Goal: Contribute content: Contribute content

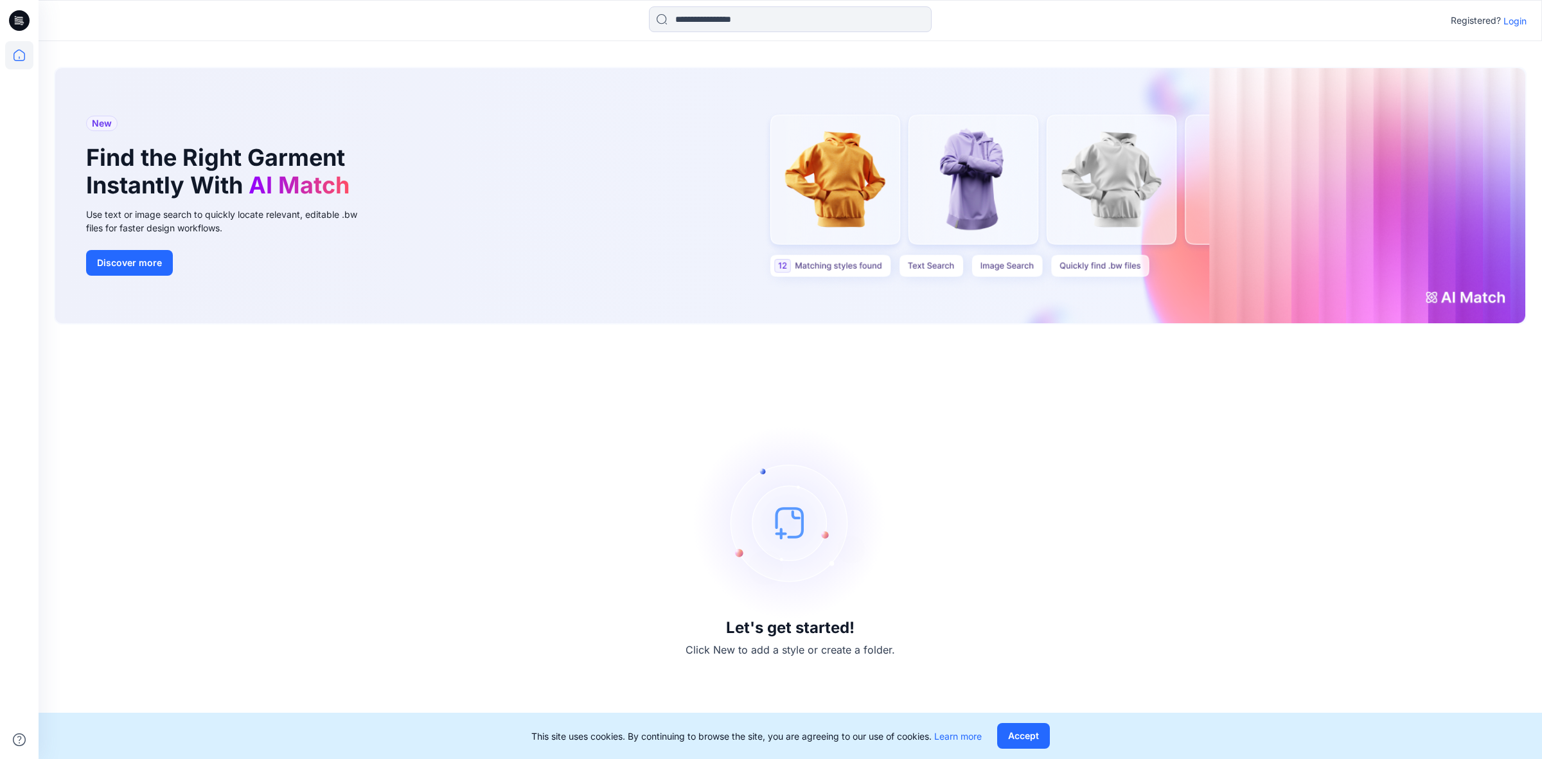
click at [1520, 19] on p "Login" at bounding box center [1514, 20] width 23 height 13
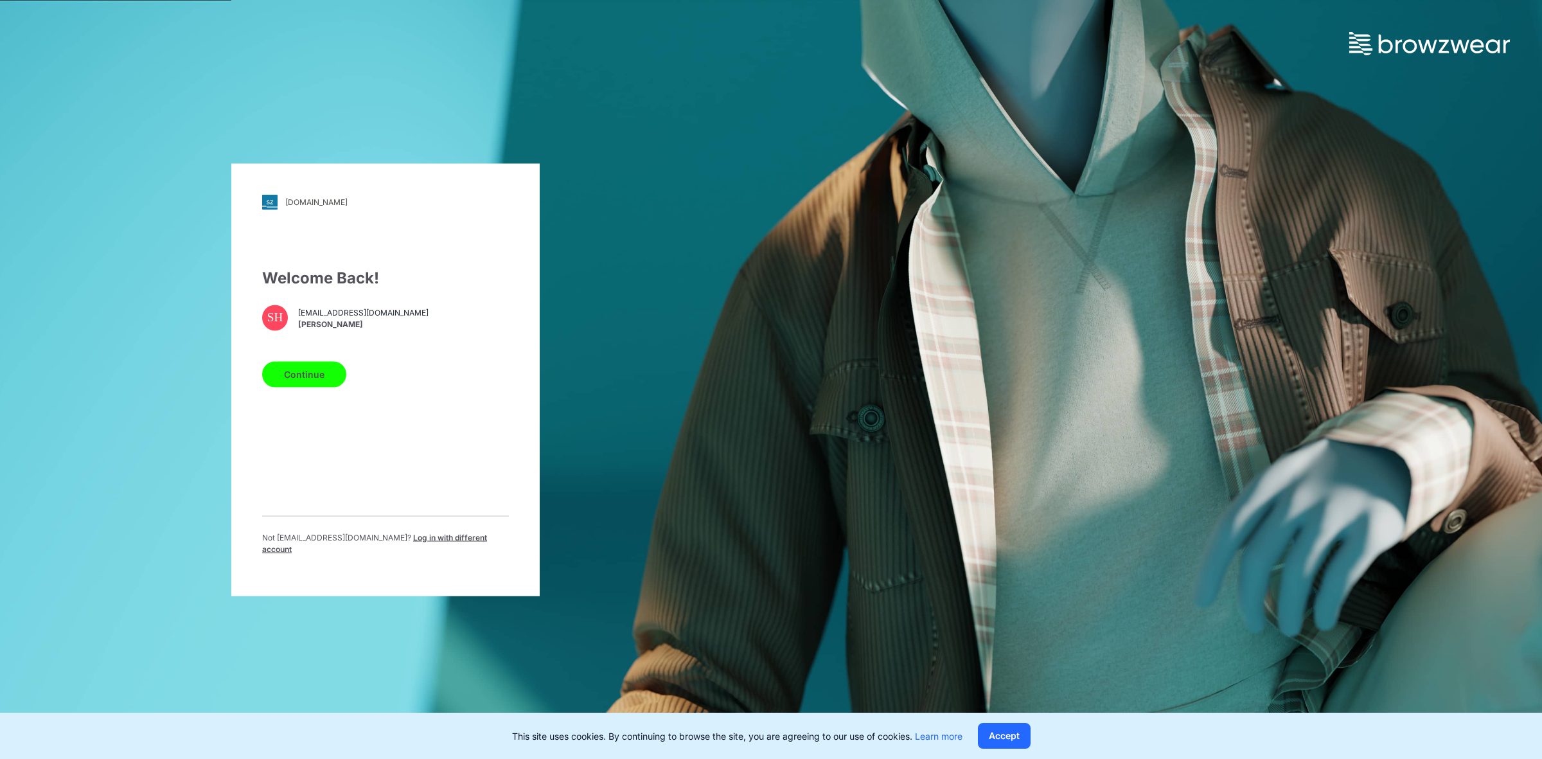
click at [306, 380] on button "Continue" at bounding box center [304, 374] width 84 height 26
click at [318, 379] on button "Continue" at bounding box center [304, 374] width 84 height 26
click at [278, 383] on button "Continue" at bounding box center [304, 374] width 84 height 26
click at [322, 368] on button "Continue" at bounding box center [304, 374] width 84 height 26
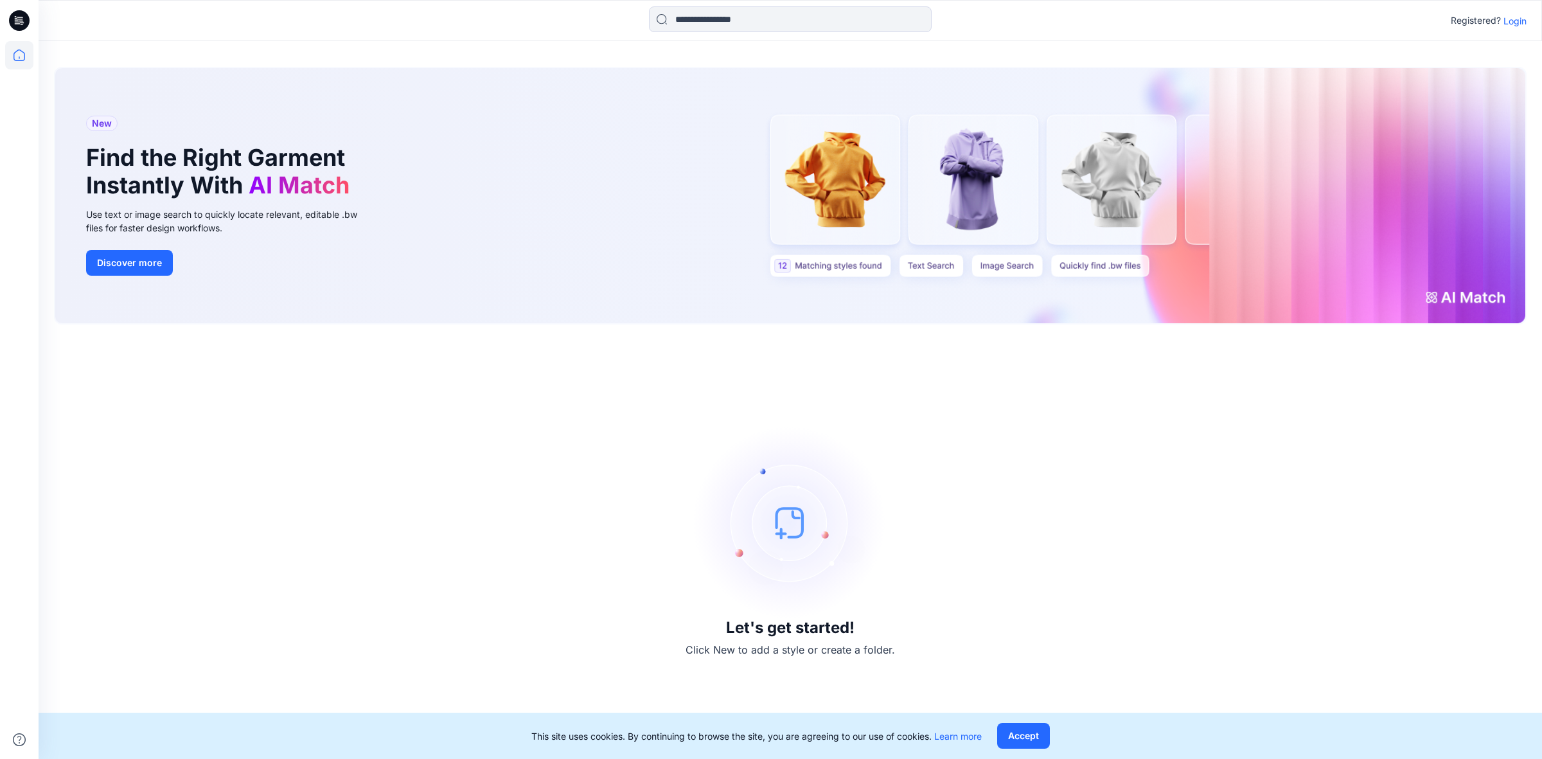
click at [1526, 13] on div "Registered? Login" at bounding box center [790, 20] width 1502 height 28
click at [1526, 16] on p "Login" at bounding box center [1514, 20] width 23 height 13
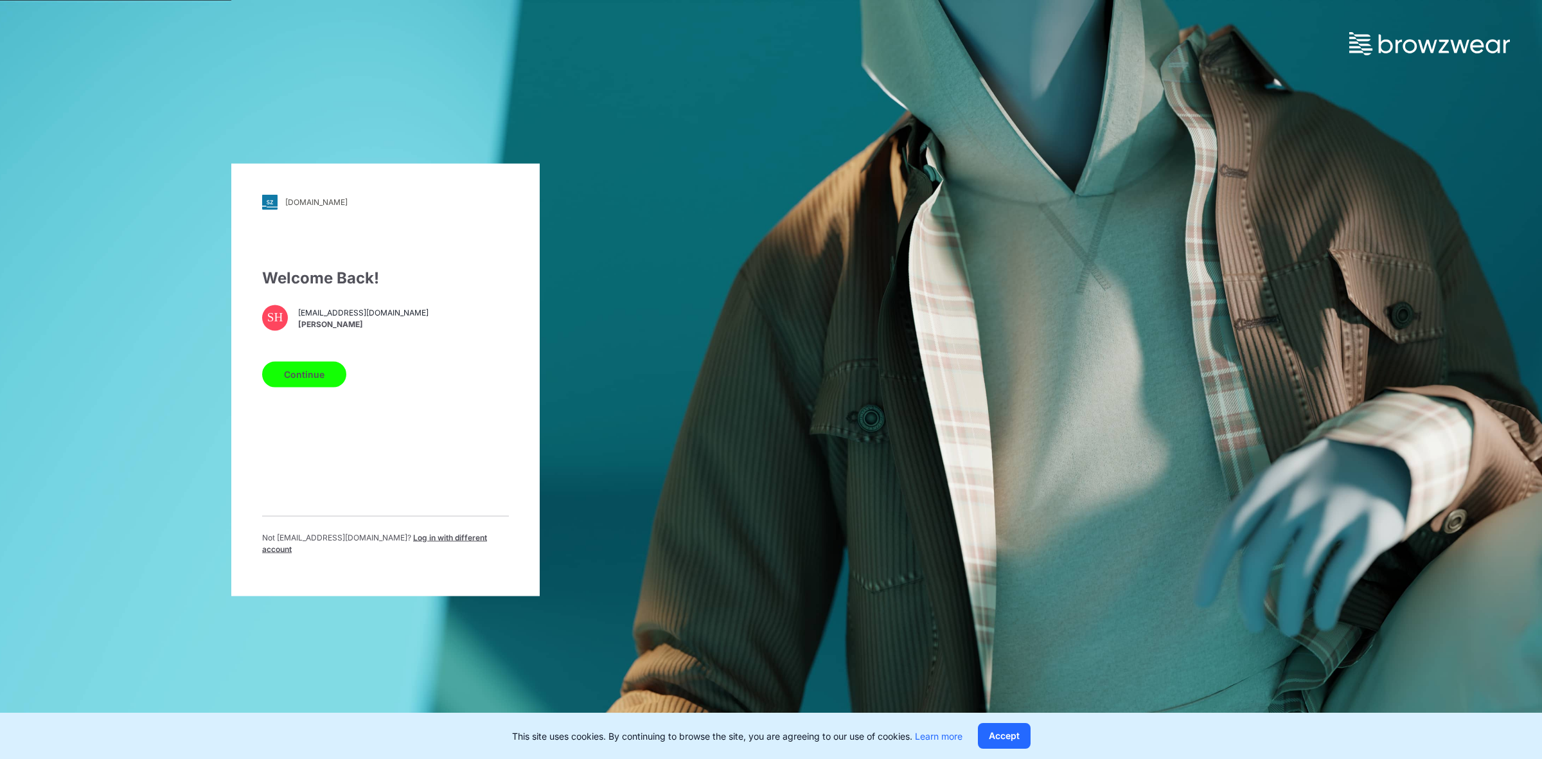
click at [297, 381] on button "Continue" at bounding box center [304, 374] width 84 height 26
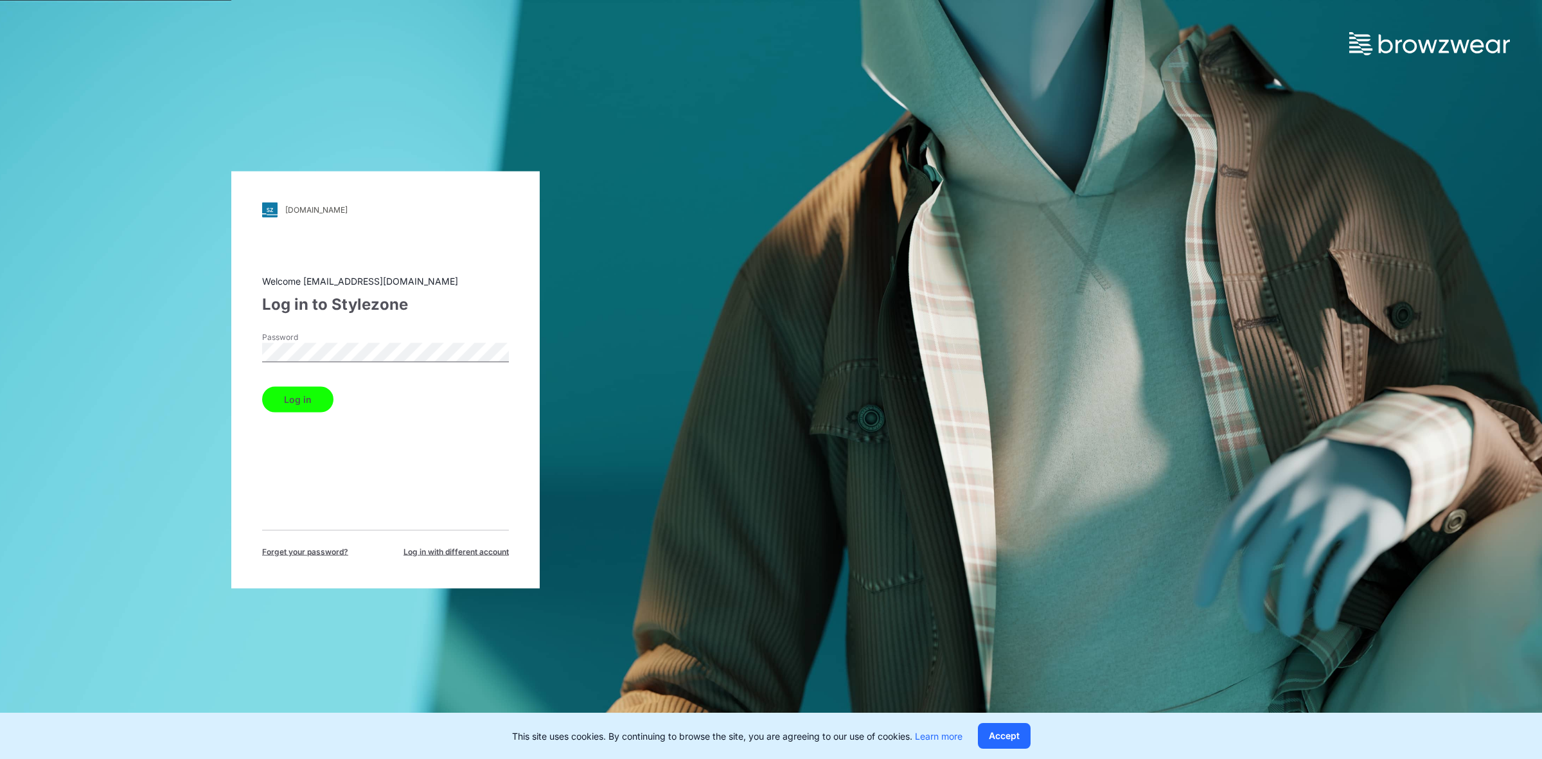
click at [328, 401] on button "Log in" at bounding box center [297, 399] width 71 height 26
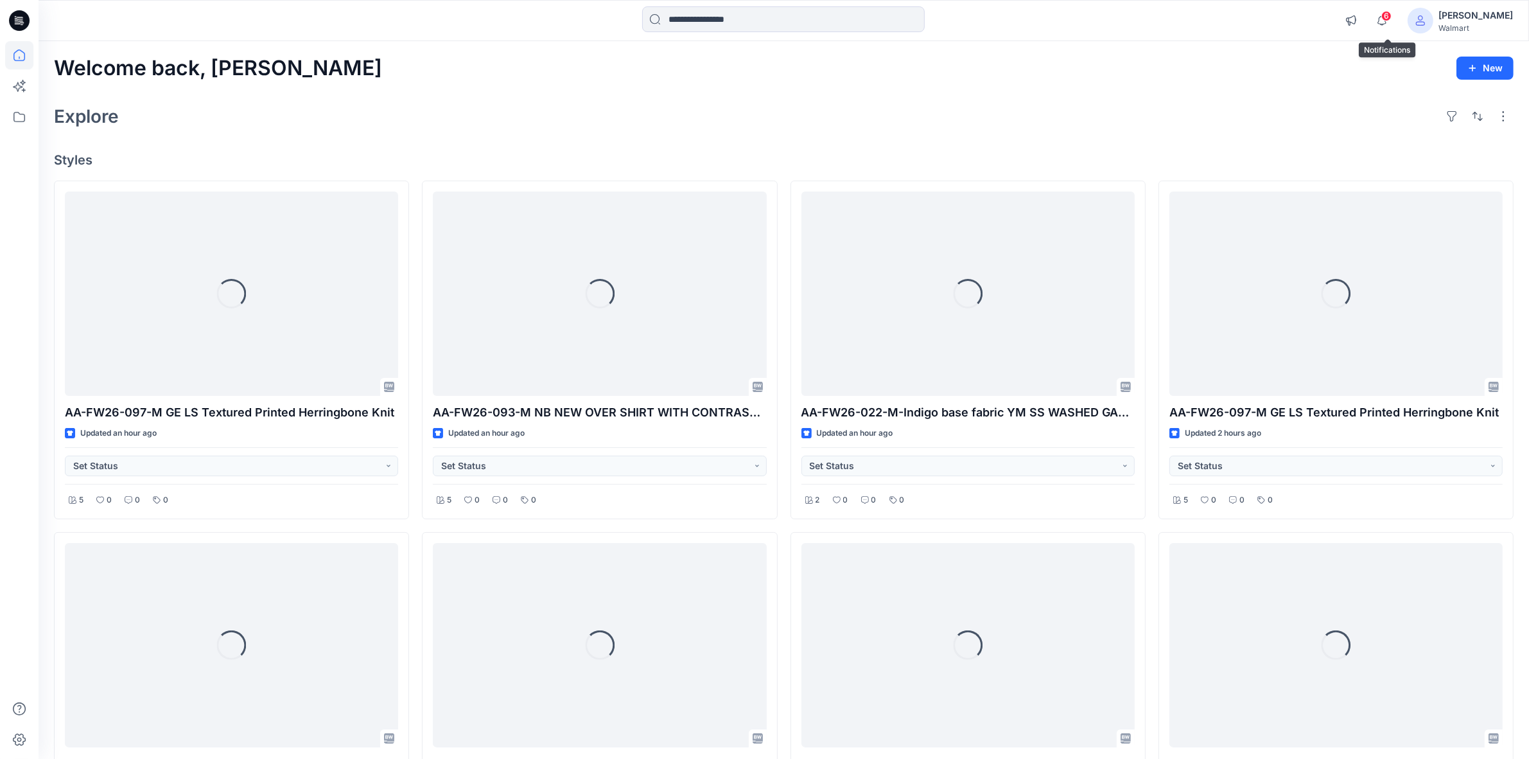
click at [1389, 15] on span "6" at bounding box center [1387, 16] width 10 height 10
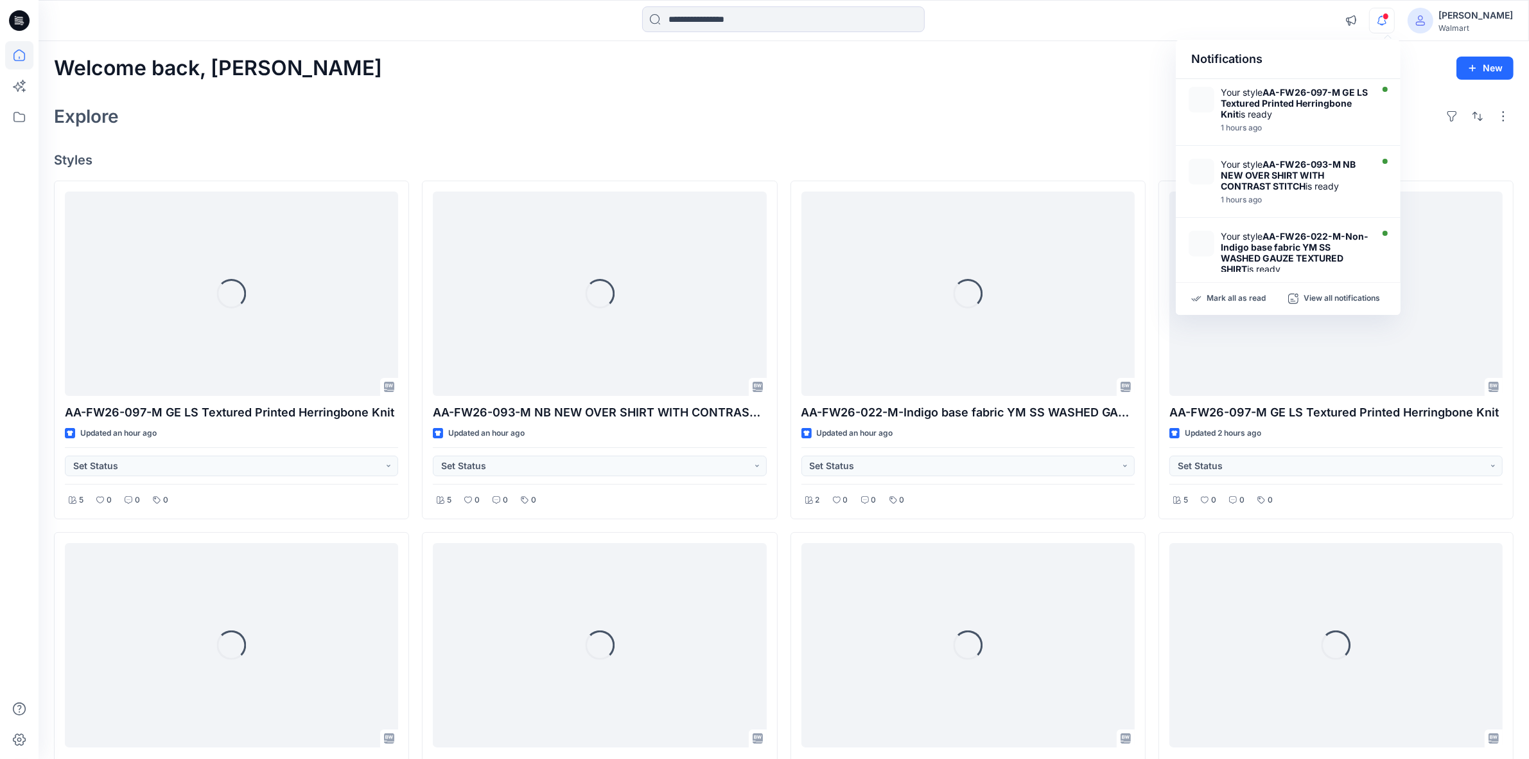
click at [1289, 13] on div "Notifications Your style AA-FW26-097-M GE LS Textured Printed Herringbone Knit …" at bounding box center [784, 20] width 1490 height 28
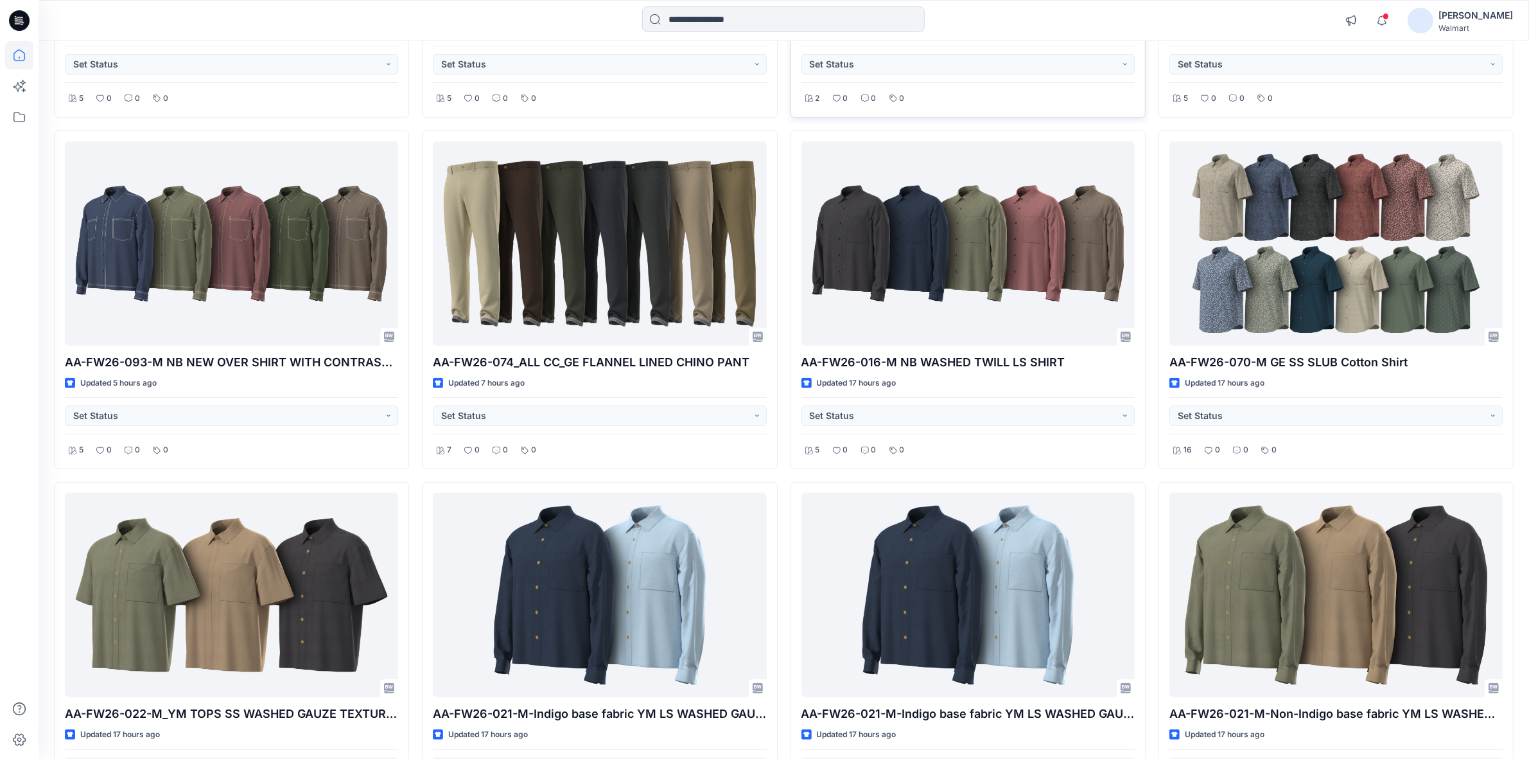
scroll to position [525, 0]
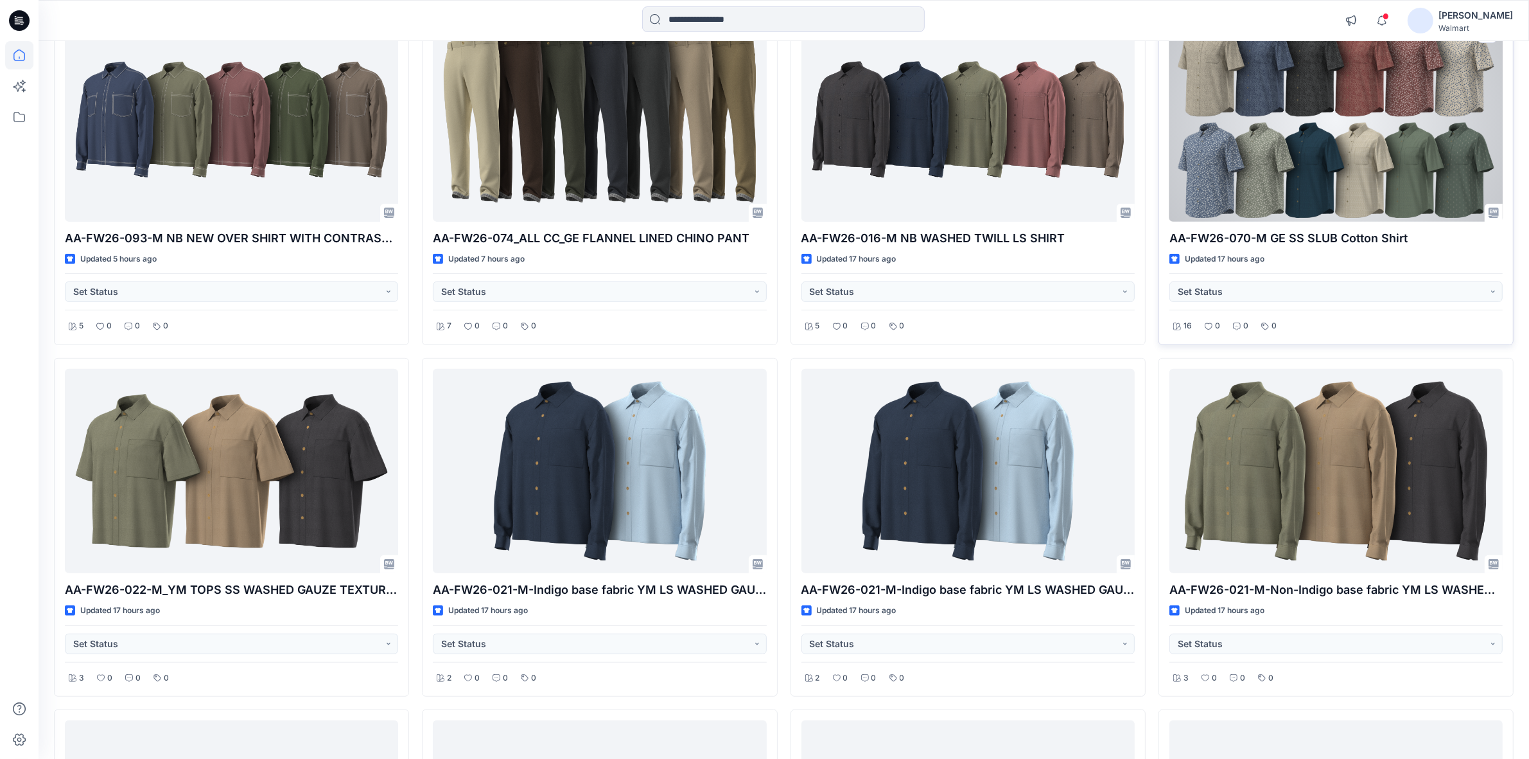
click at [1398, 123] on div at bounding box center [1336, 119] width 333 height 204
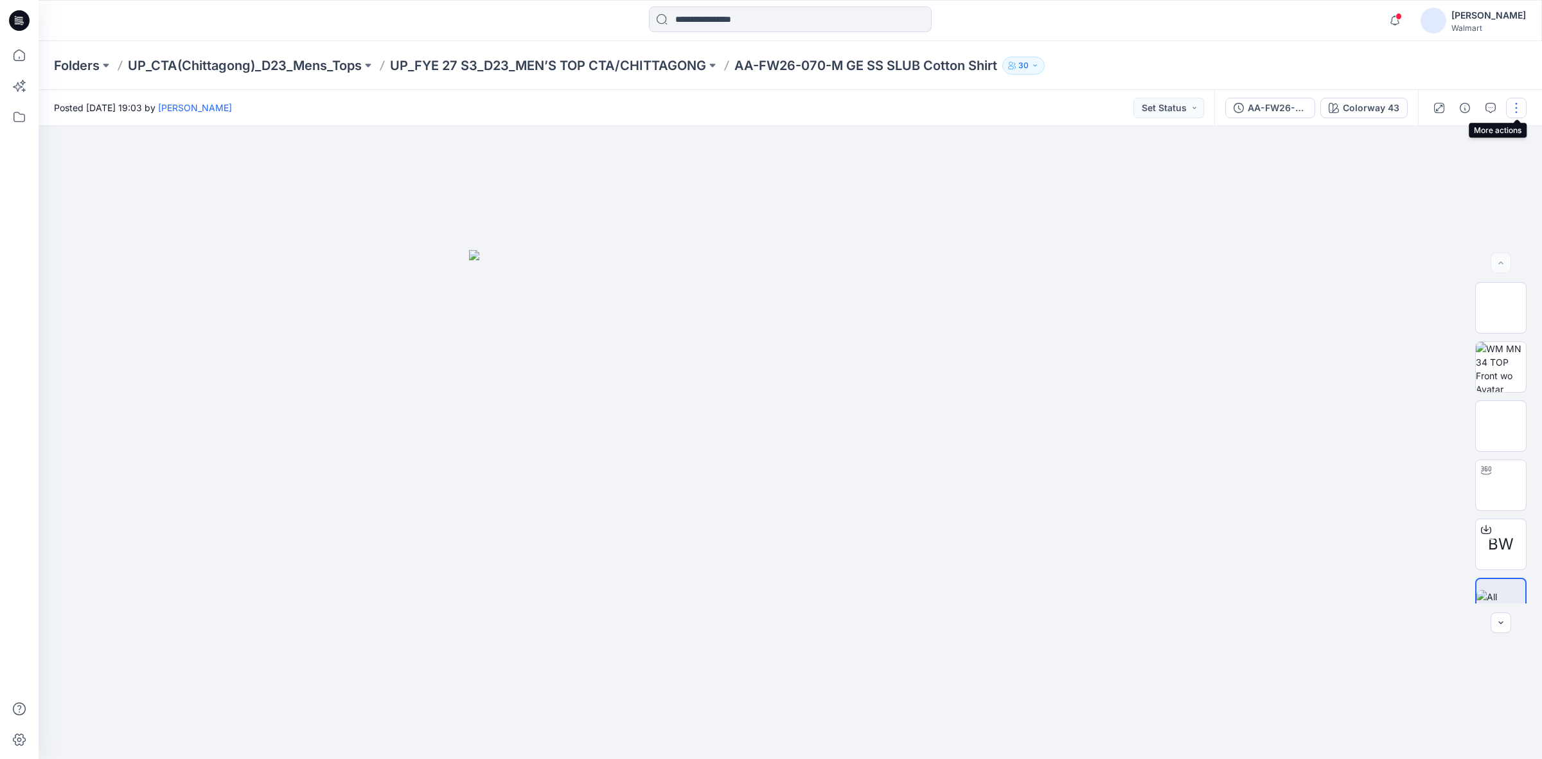
click at [1518, 110] on button "button" at bounding box center [1516, 108] width 21 height 21
click at [1447, 164] on button "Edit" at bounding box center [1462, 173] width 118 height 24
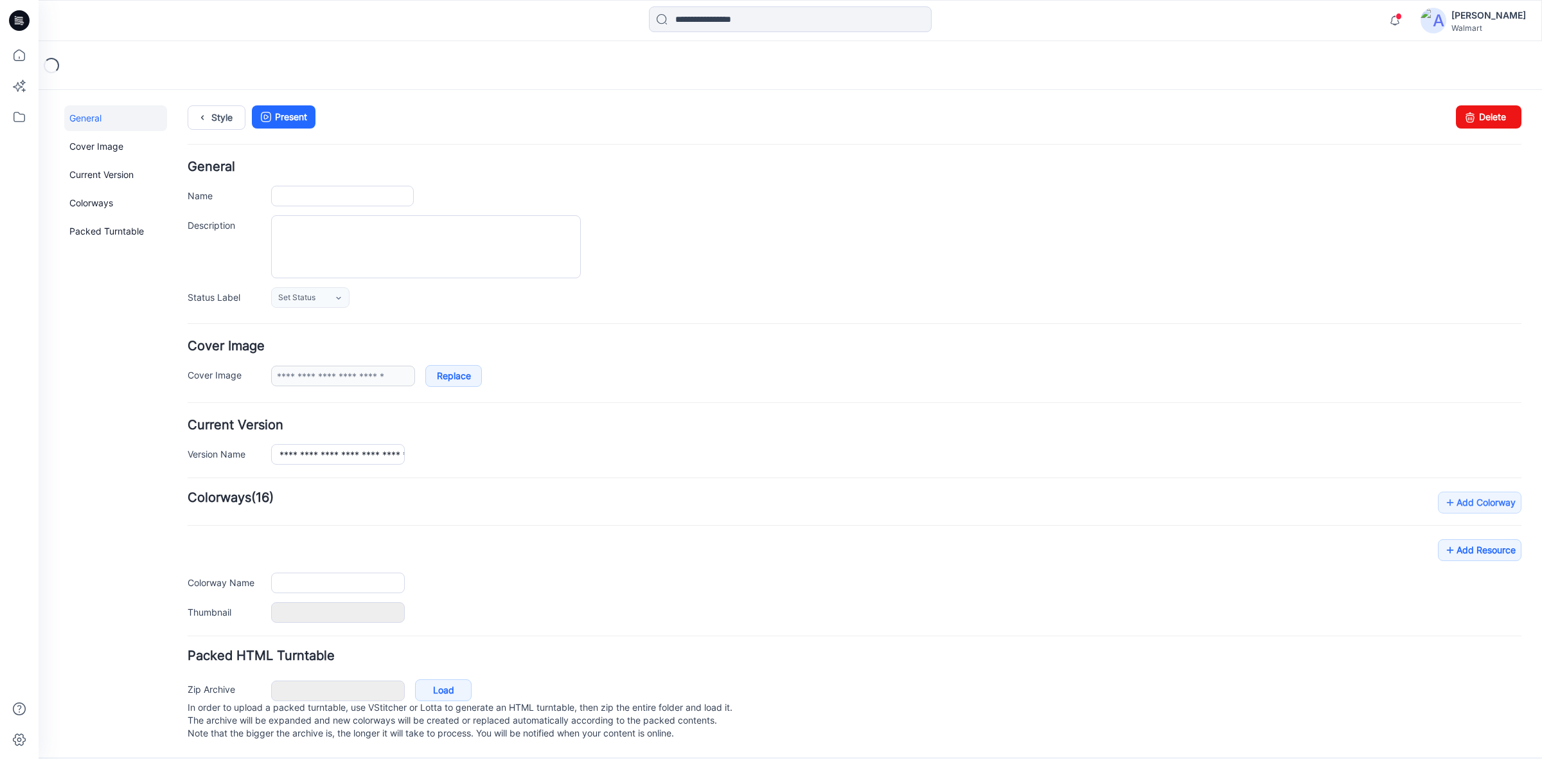
type input "**********"
type textarea "**********"
type input "**********"
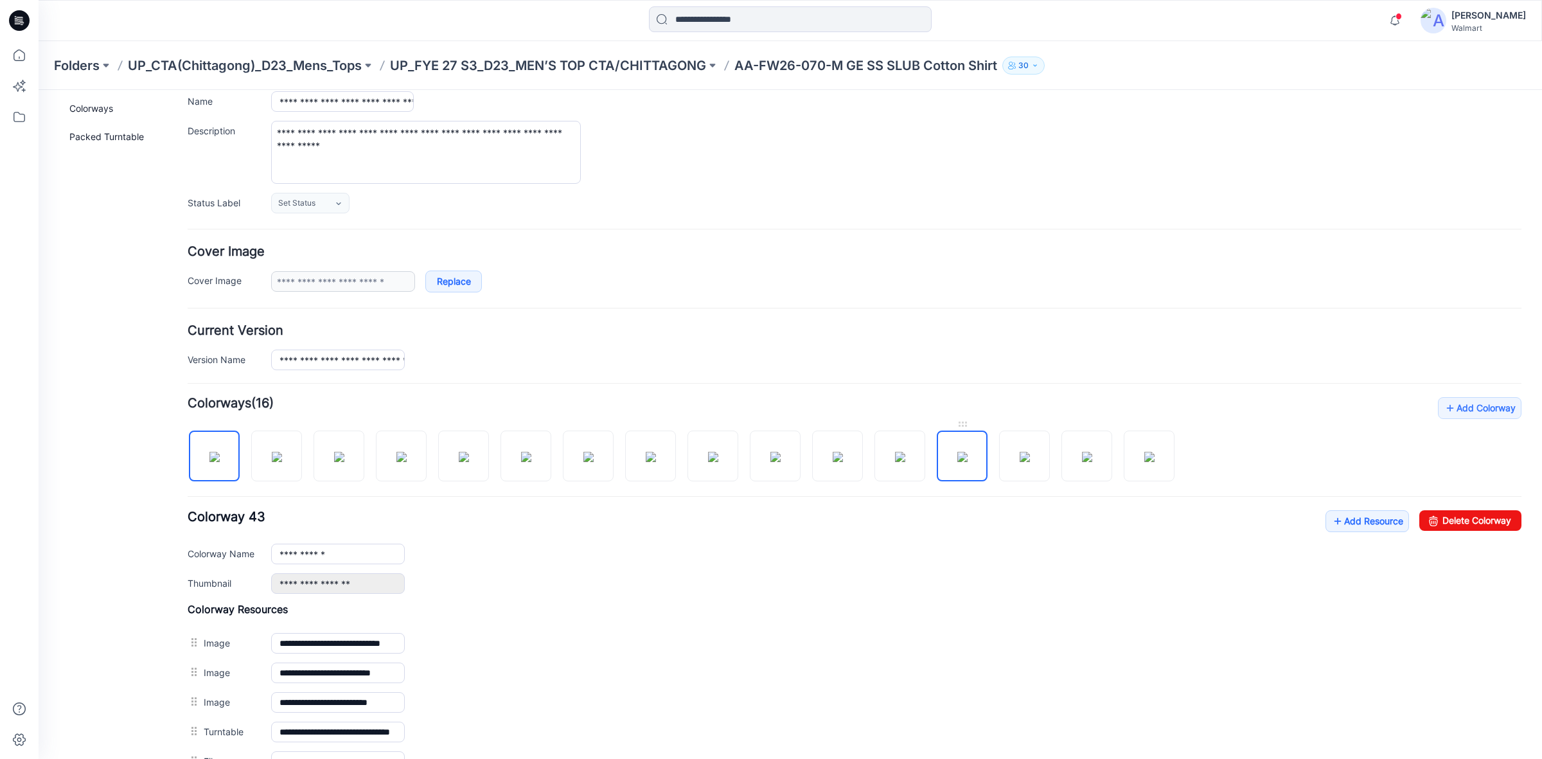
click at [967, 462] on img at bounding box center [962, 457] width 10 height 10
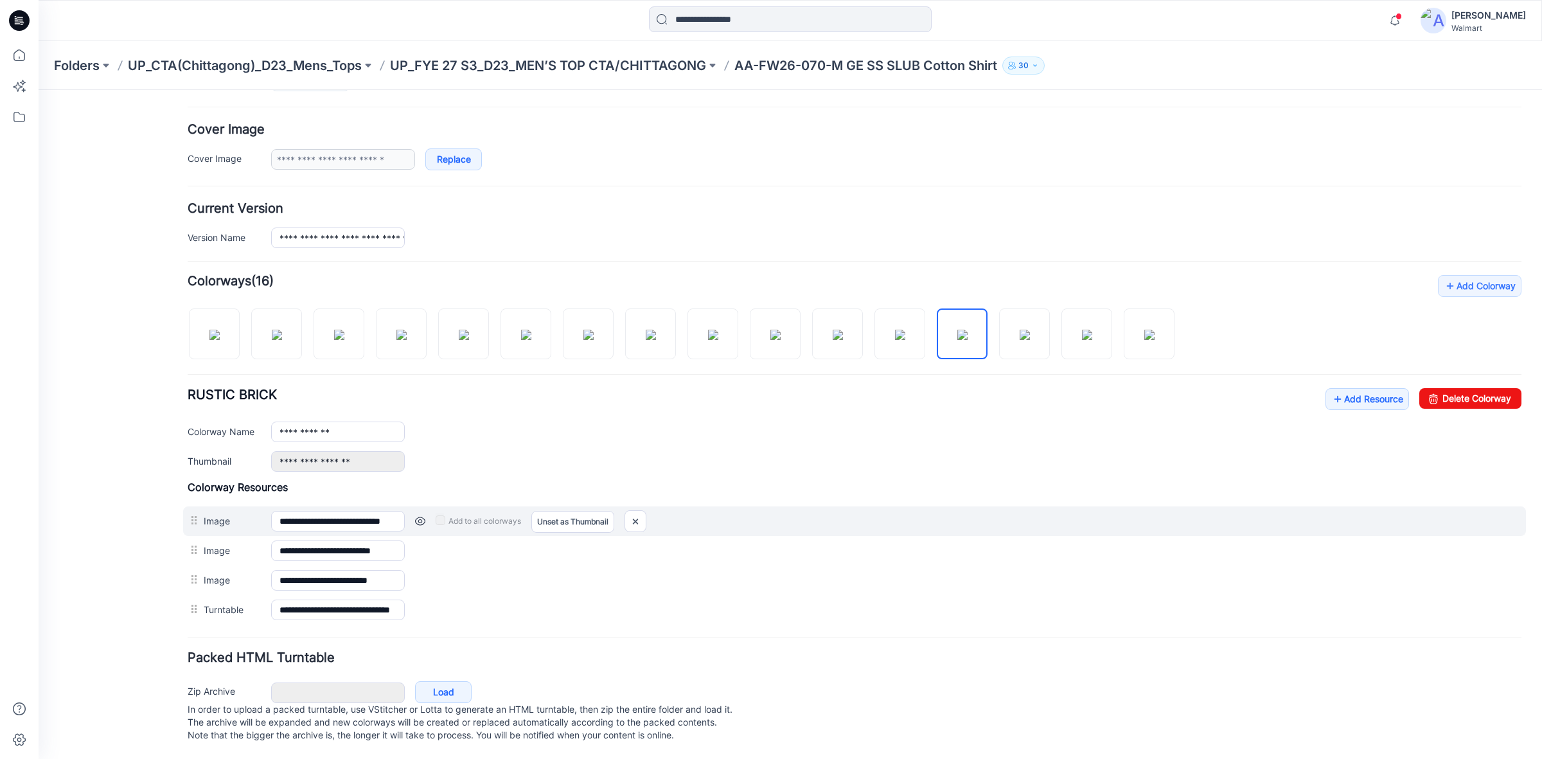
click at [425, 516] on link at bounding box center [420, 521] width 10 height 10
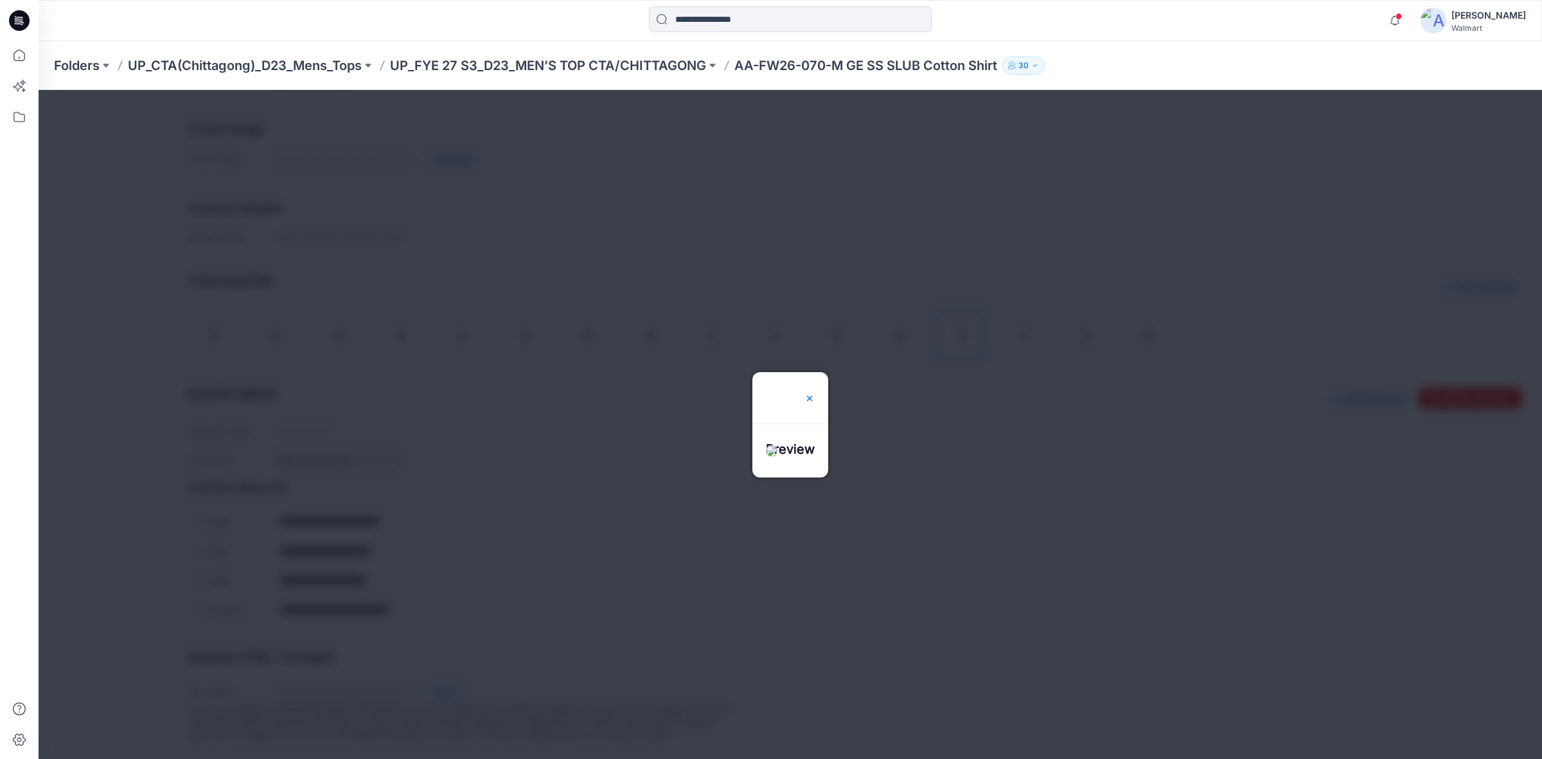
click at [815, 393] on img at bounding box center [809, 398] width 10 height 10
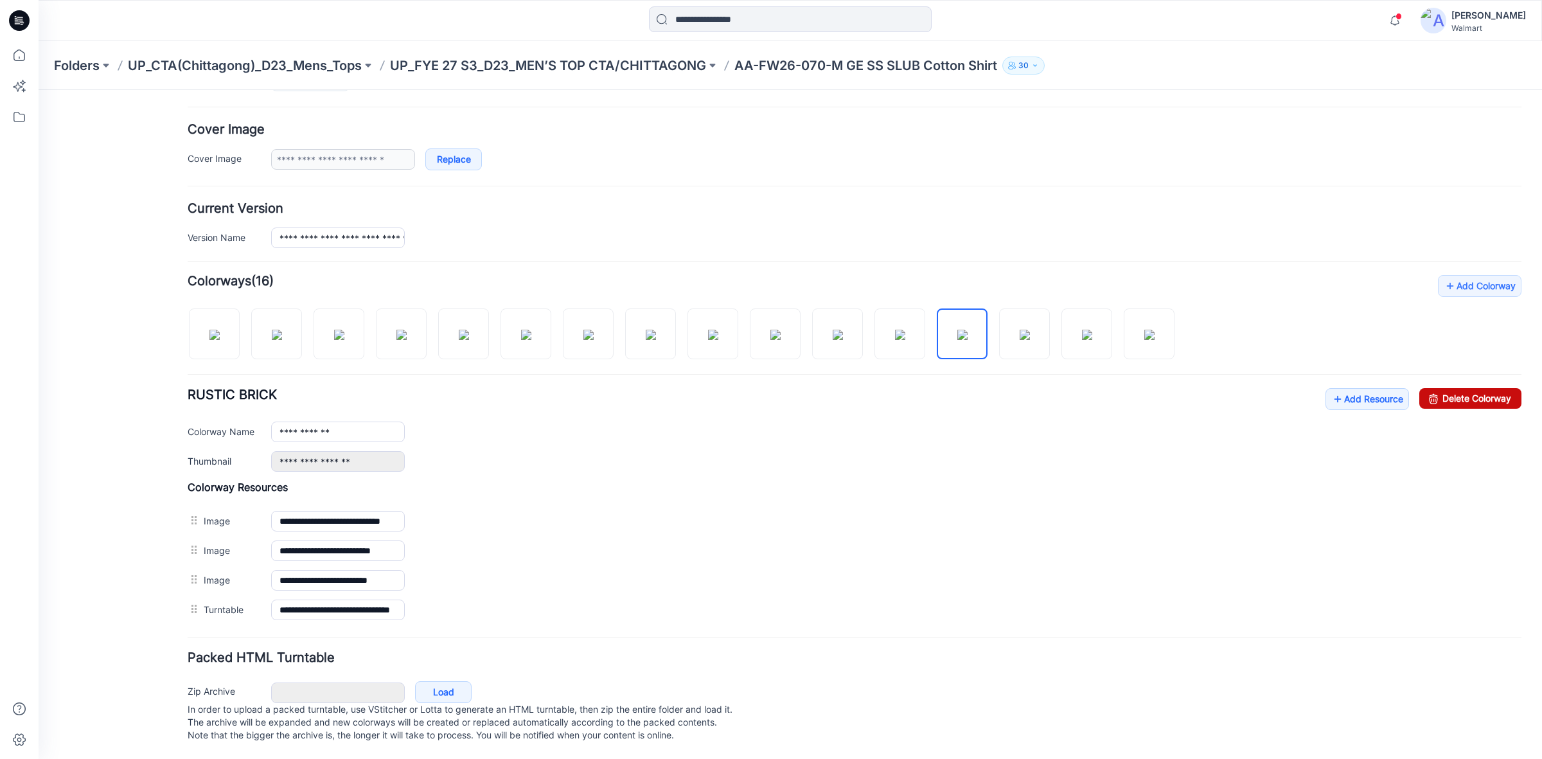
click at [1444, 388] on link "Delete Colorway" at bounding box center [1470, 398] width 102 height 21
type input "**********"
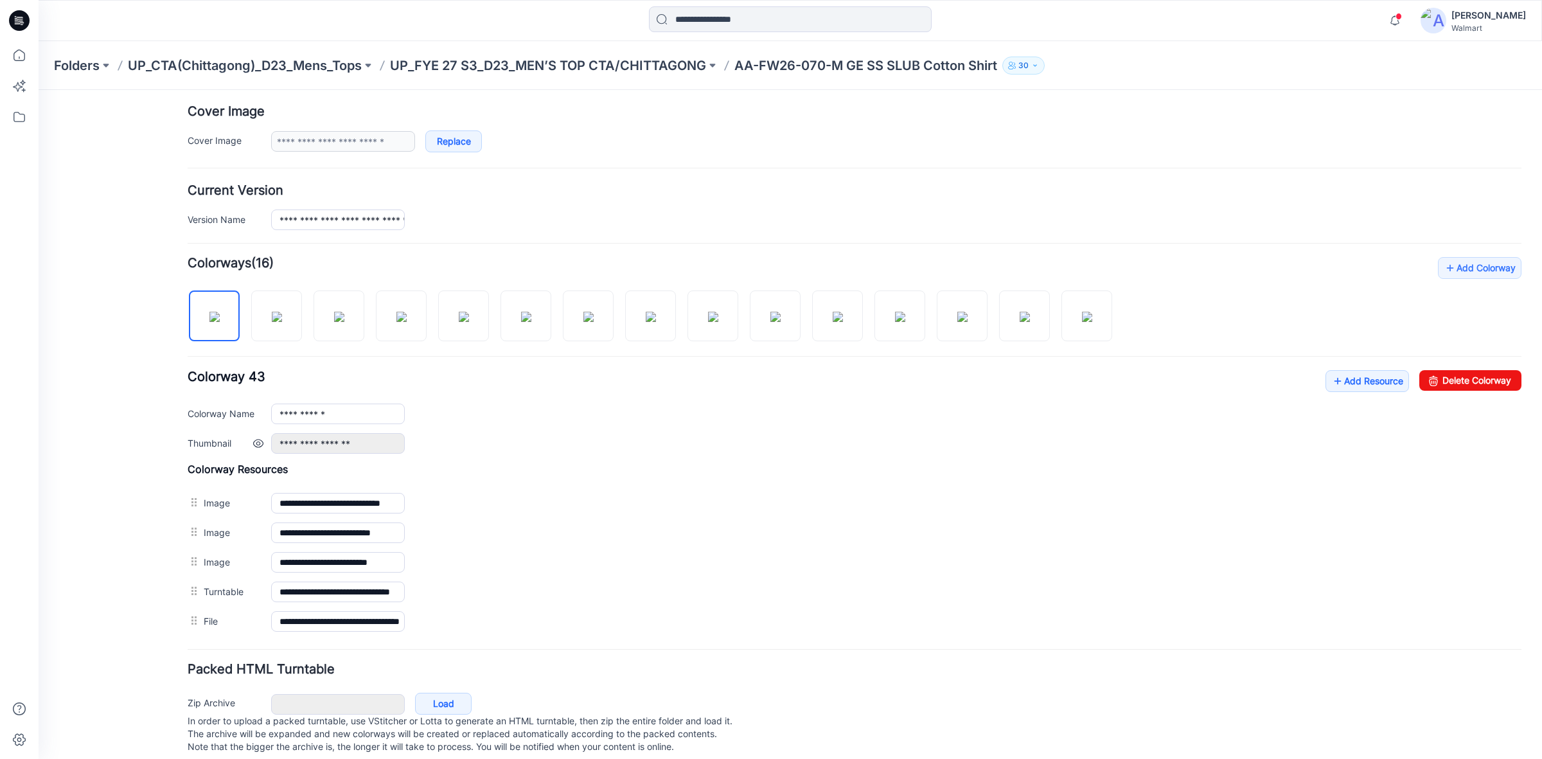
click at [811, 445] on div "**********" at bounding box center [896, 443] width 1250 height 21
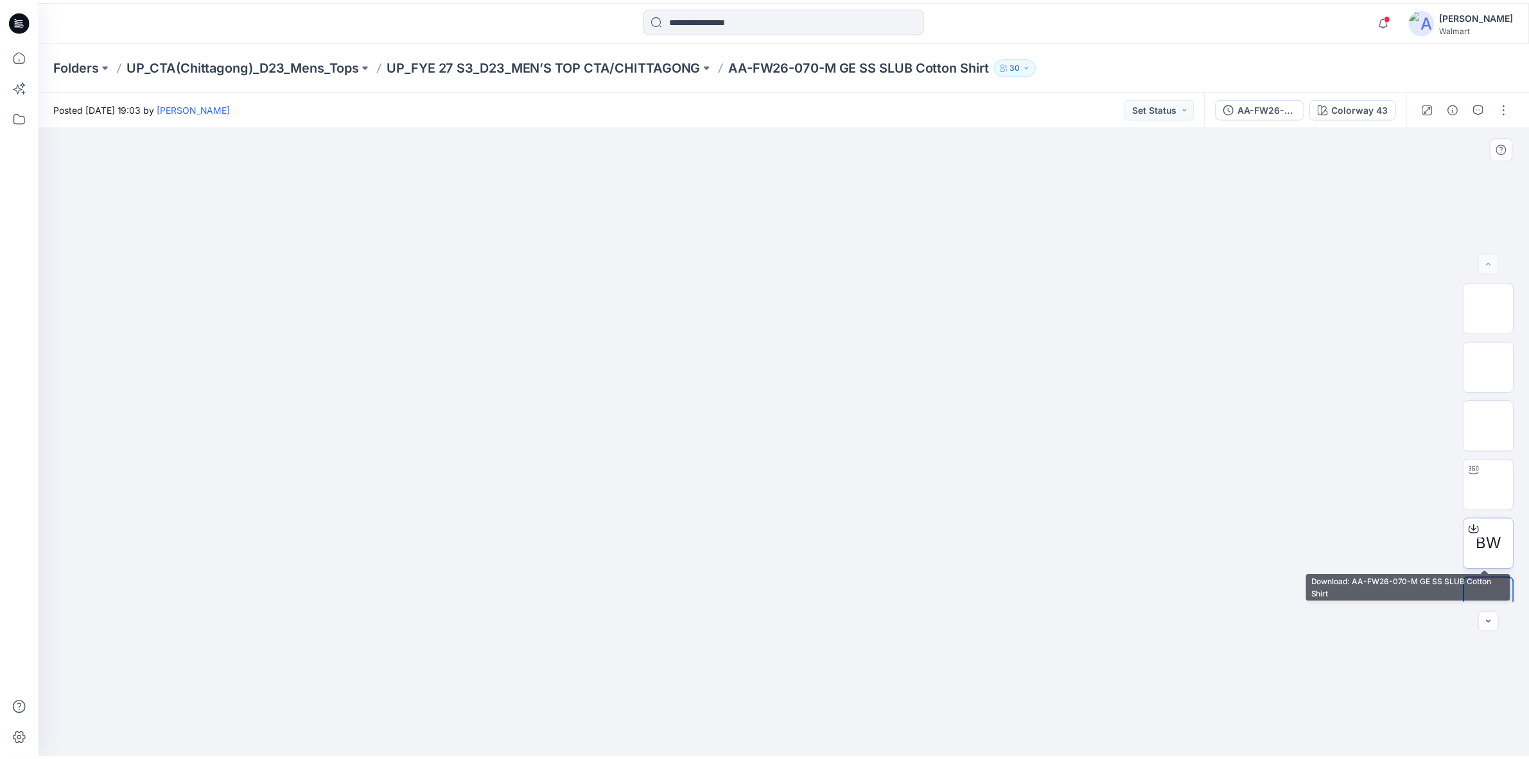
scroll to position [26, 0]
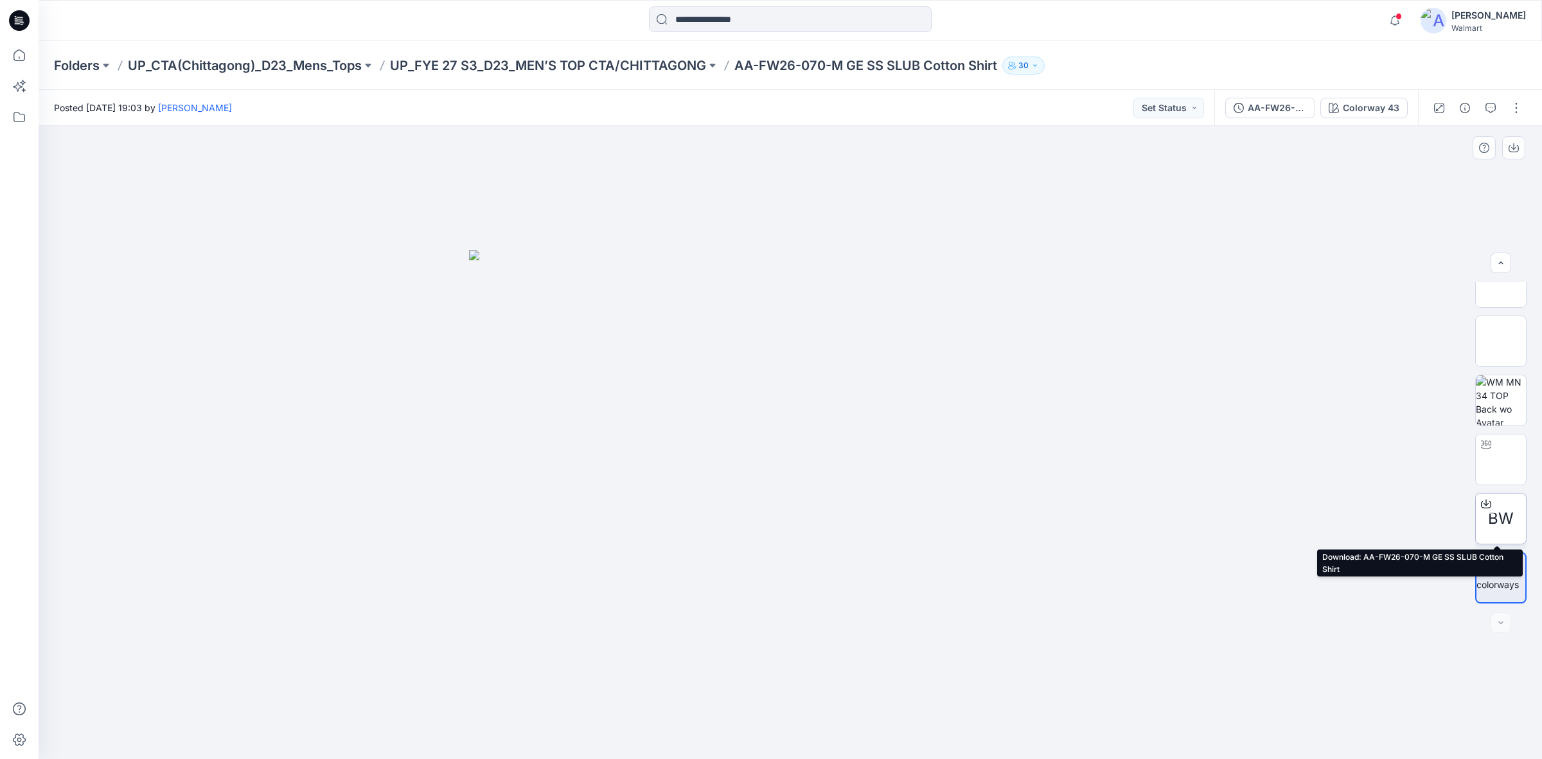
click at [1495, 511] on span "BW" at bounding box center [1501, 518] width 26 height 23
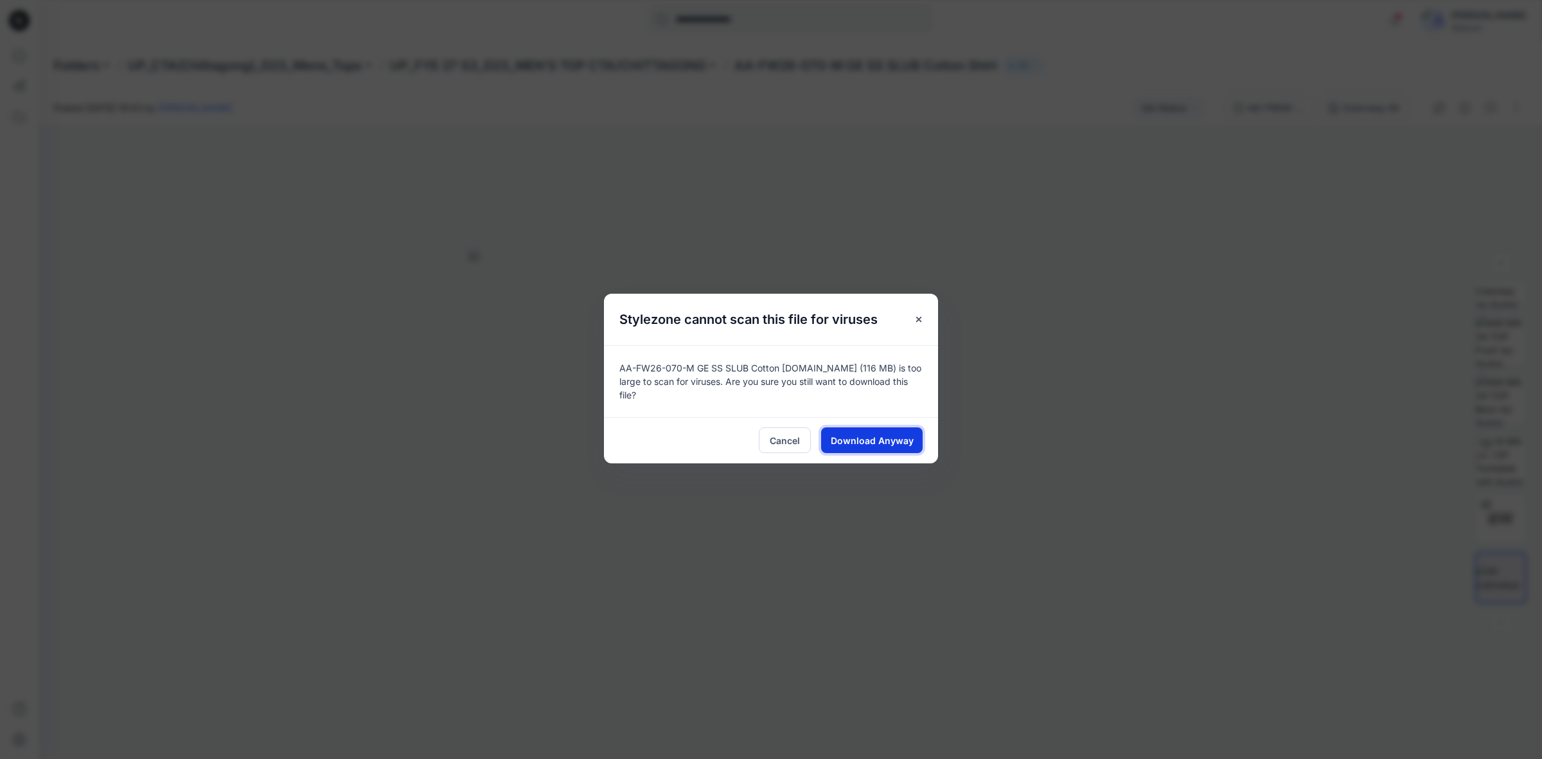
click at [865, 434] on span "Download Anyway" at bounding box center [872, 440] width 83 height 13
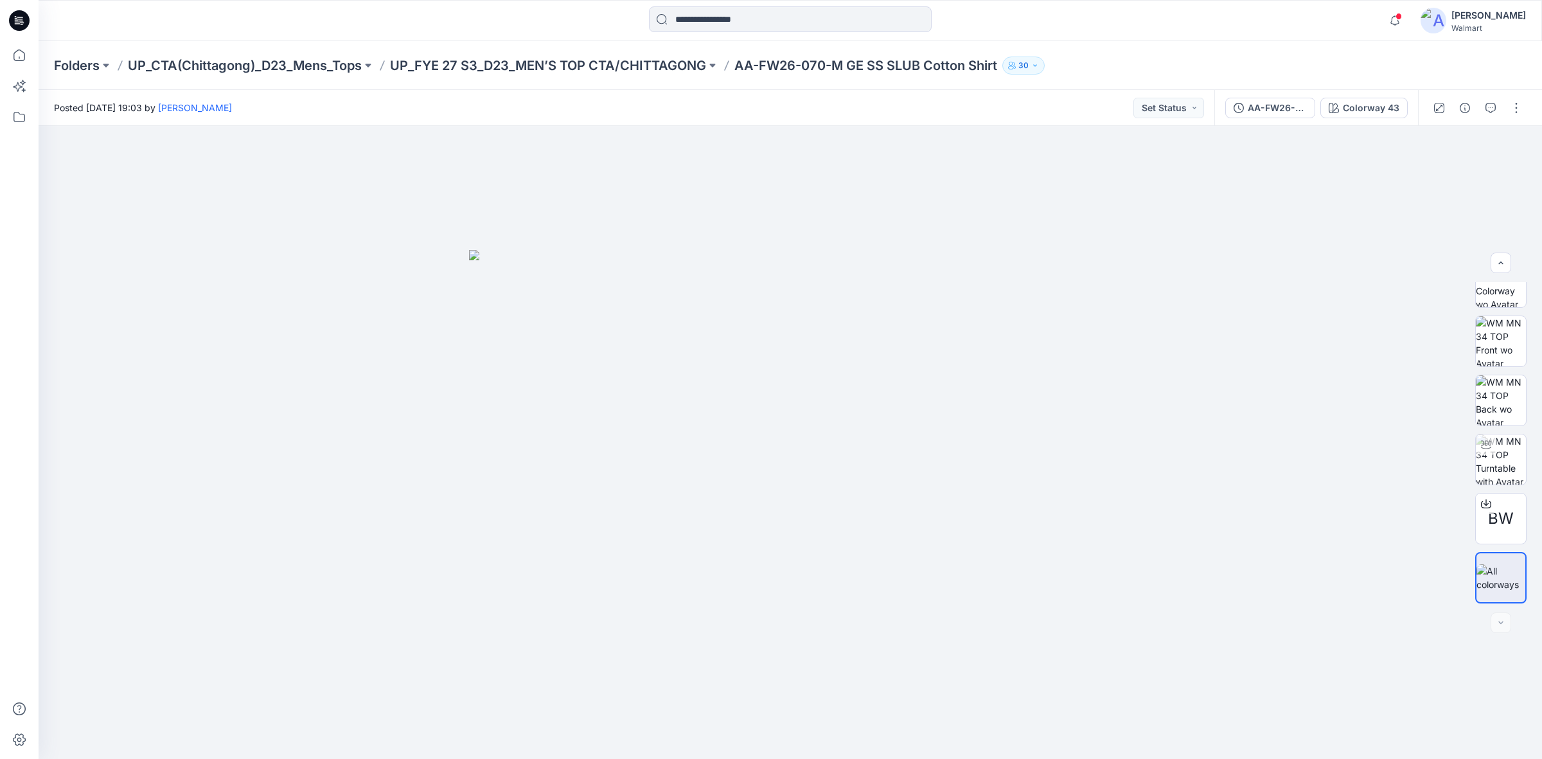
click at [1100, 30] on div at bounding box center [790, 20] width 752 height 28
drag, startPoint x: 395, startPoint y: 78, endPoint x: 701, endPoint y: 71, distance: 306.5
click at [701, 71] on div "Folders UP_CTA(Chittagong)_D23_Mens_Tops UP_FYE 27 S3_D23_MEN’S TOP CTA/CHITTAG…" at bounding box center [790, 65] width 1503 height 49
click at [682, 71] on p "UP_FYE 27 S3_D23_MEN’S TOP CTA/CHITTAGONG" at bounding box center [548, 66] width 316 height 18
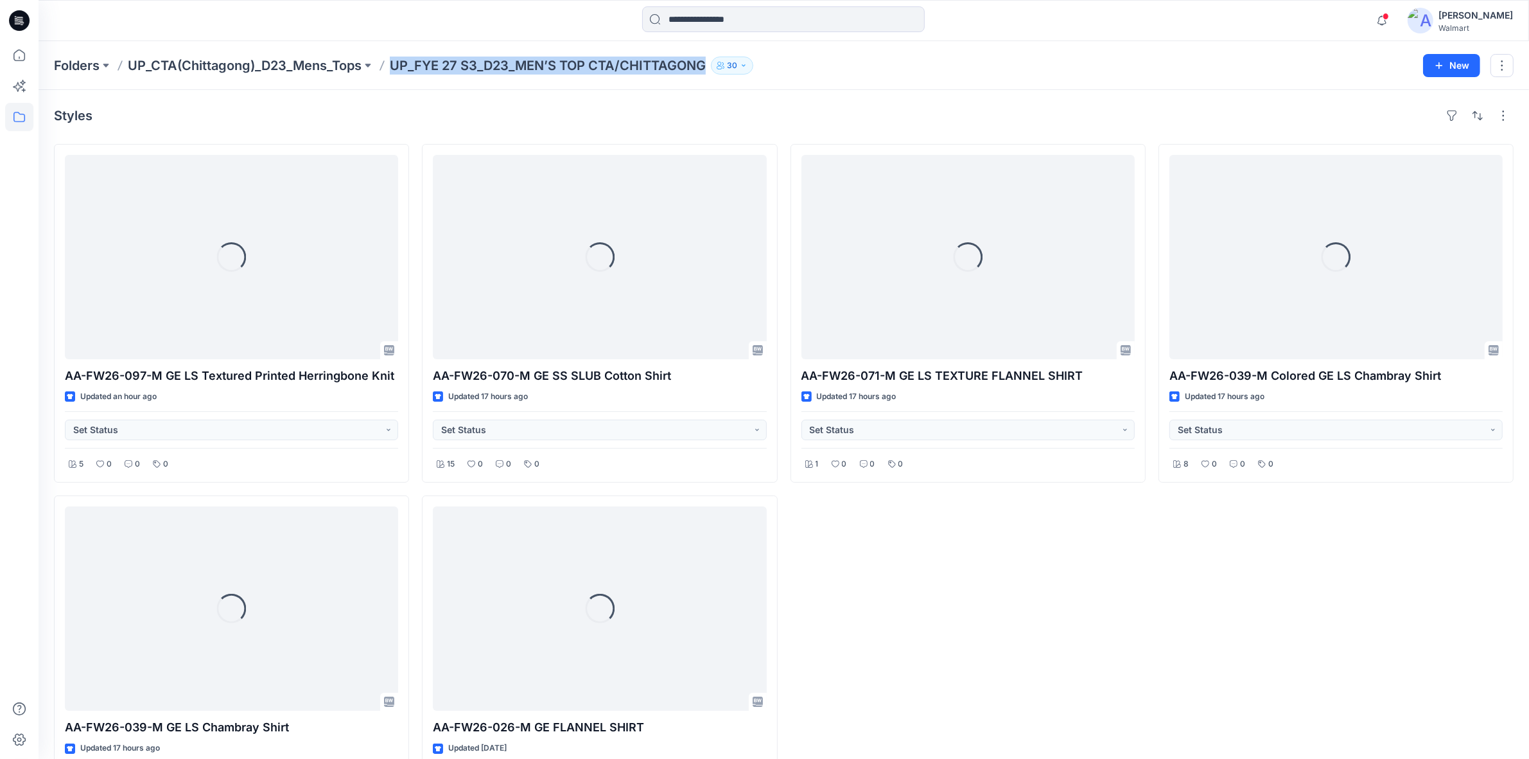
drag, startPoint x: 392, startPoint y: 71, endPoint x: 710, endPoint y: 78, distance: 318.7
click at [710, 78] on div "Folders UP_CTA(Chittagong)_D23_Mens_Tops UP_FYE 27 S3_D23_MEN’S TOP CTA/CHITTAG…" at bounding box center [784, 65] width 1491 height 49
copy p "UP_FYE 27 S3_D23_MEN’S TOP CTA/CHITTAGONG"
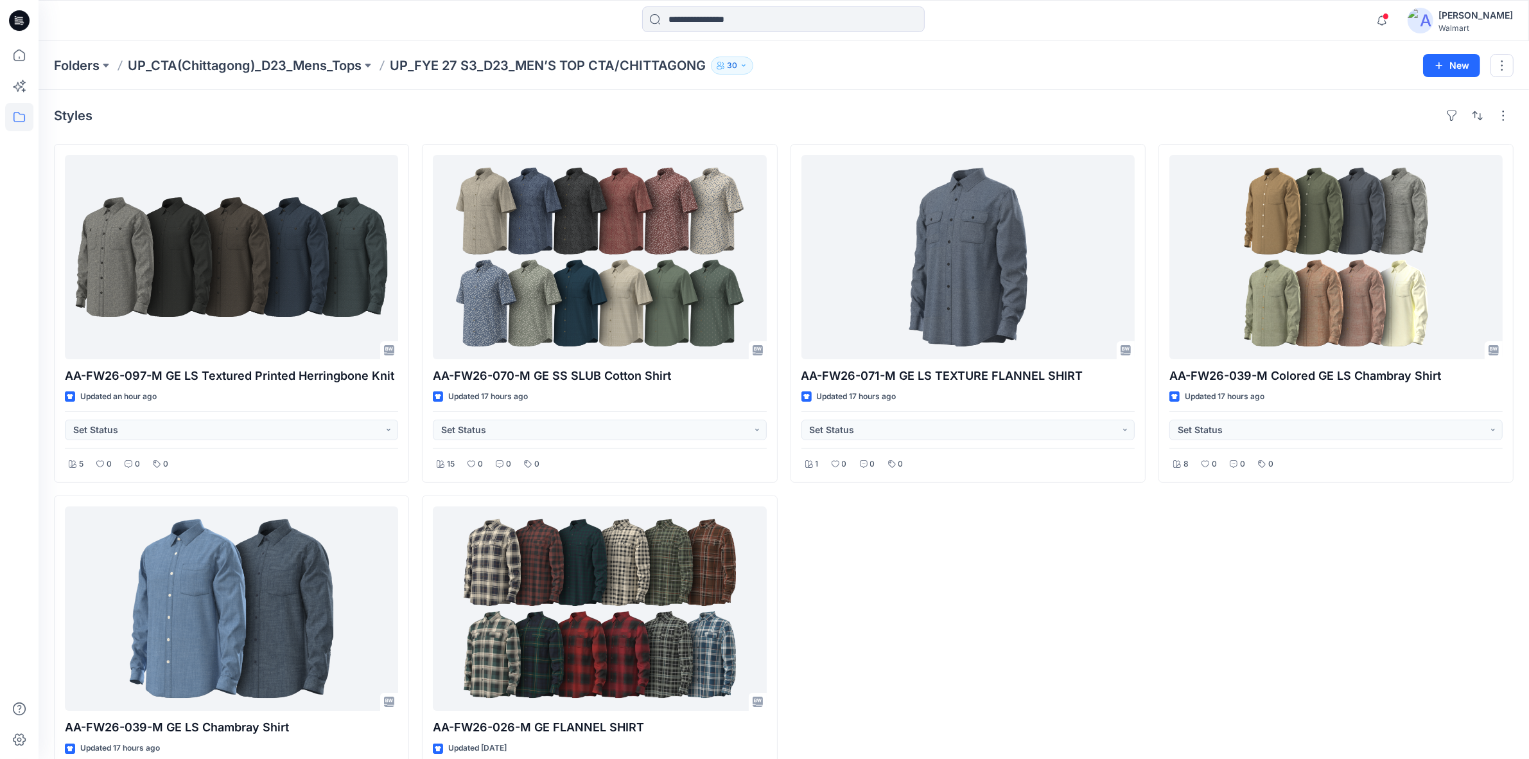
click at [556, 98] on div "Styles AA-FW26-097-M GE LS Textured Printed Herringbone Knit Updated an hour ag…" at bounding box center [784, 469] width 1491 height 759
click at [709, 125] on div "Styles" at bounding box center [784, 115] width 1460 height 21
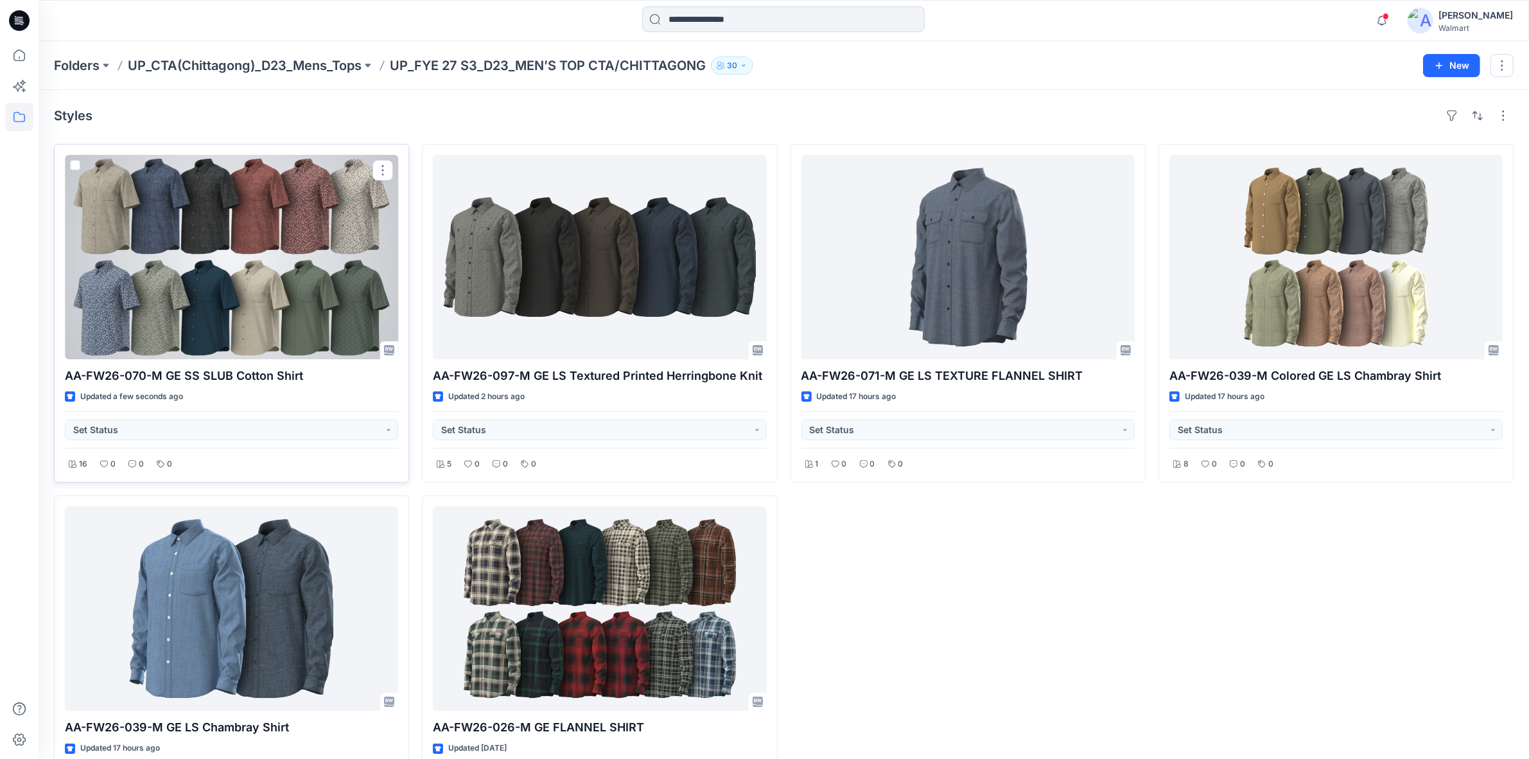
click at [277, 278] on div at bounding box center [231, 257] width 333 height 204
click at [302, 274] on div at bounding box center [231, 257] width 333 height 204
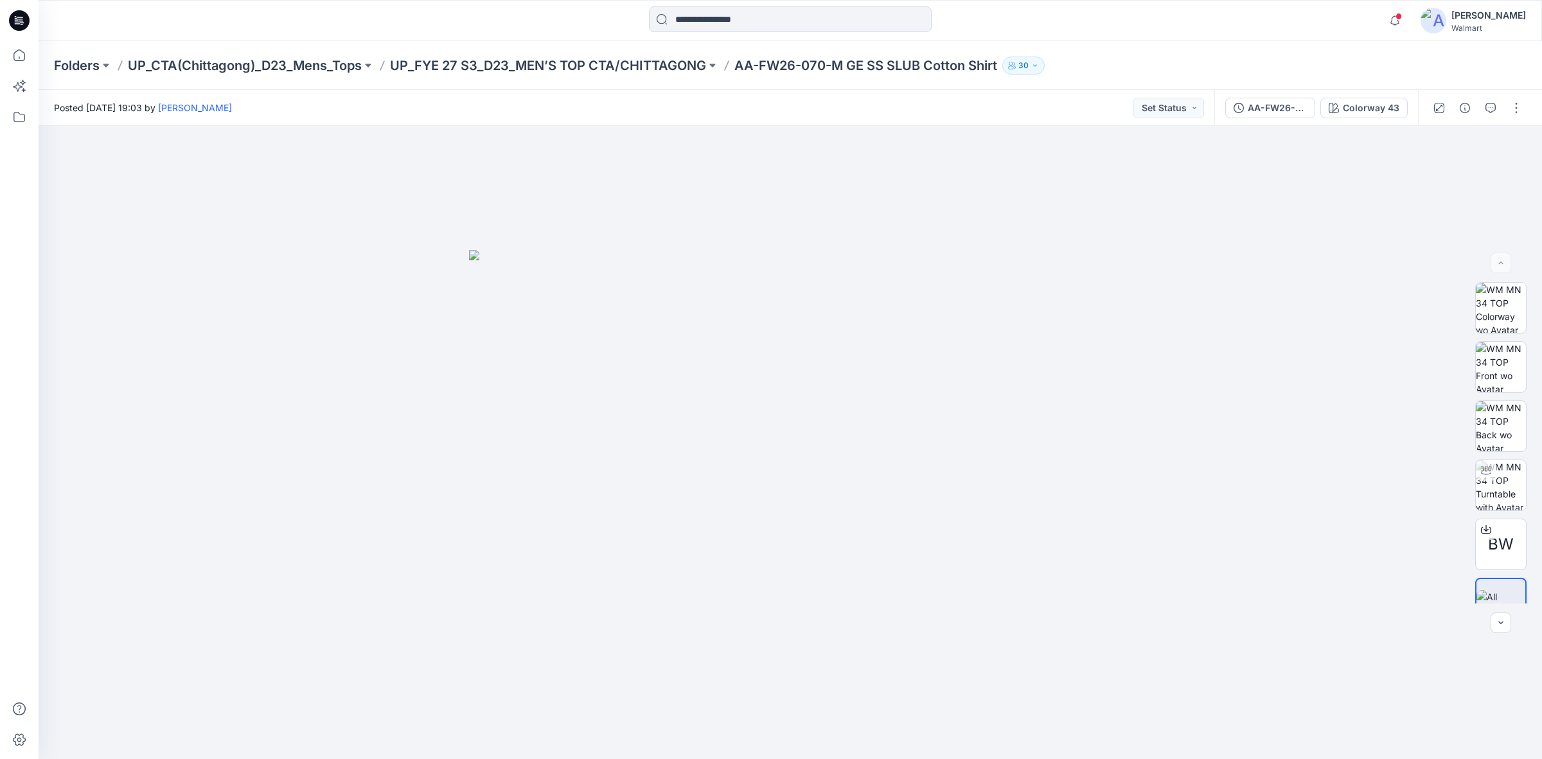
click at [1036, 98] on div "Posted Monday, October 13, 2025 19:03 by Shabbir Hashmi Set Status" at bounding box center [627, 107] width 1176 height 35
click at [1518, 105] on button "button" at bounding box center [1516, 108] width 21 height 21
click at [1251, 30] on div "Notifications Your style AA-FW26-097-M GE LS Textured Printed Herringbone Knit …" at bounding box center [790, 20] width 1502 height 28
click at [1209, 17] on div "1 Notifications Your style AA-FW26-097-M GE LS Textured Printed Herringbone Kni…" at bounding box center [790, 20] width 1502 height 28
click at [1517, 114] on button "button" at bounding box center [1516, 108] width 21 height 21
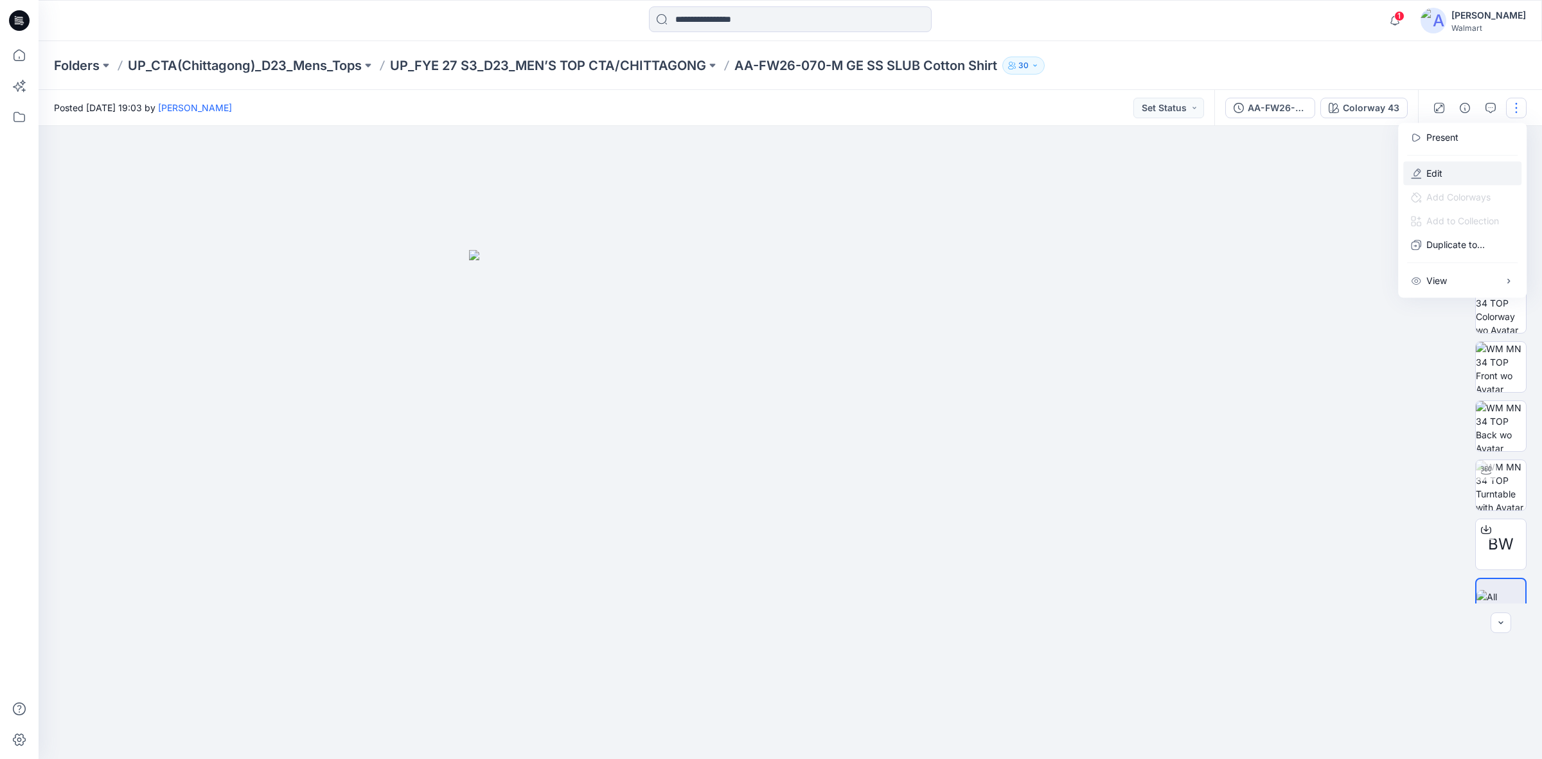
click at [1447, 169] on button "Edit" at bounding box center [1462, 173] width 118 height 24
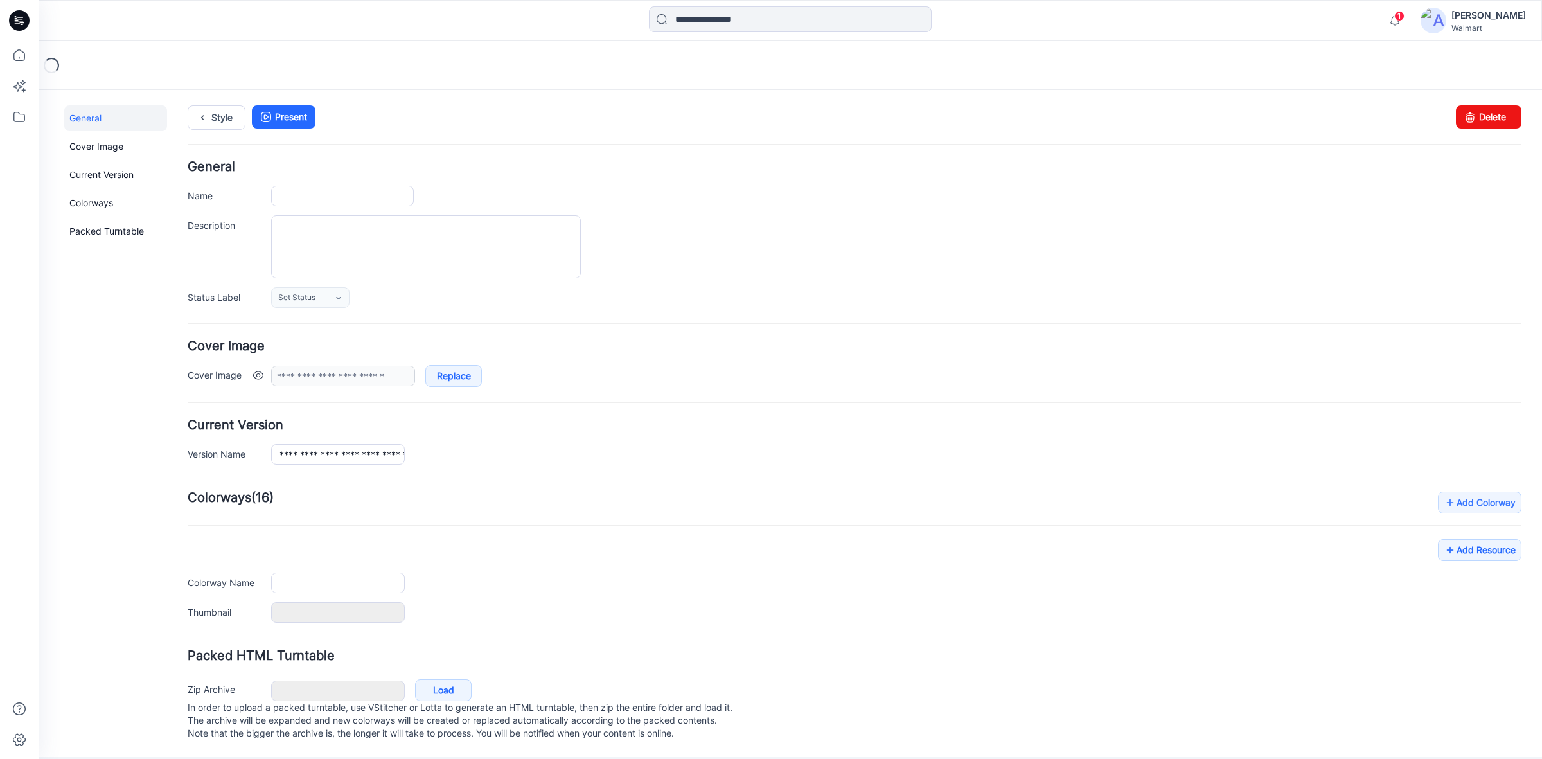
type input "**********"
type textarea "**********"
type input "**********"
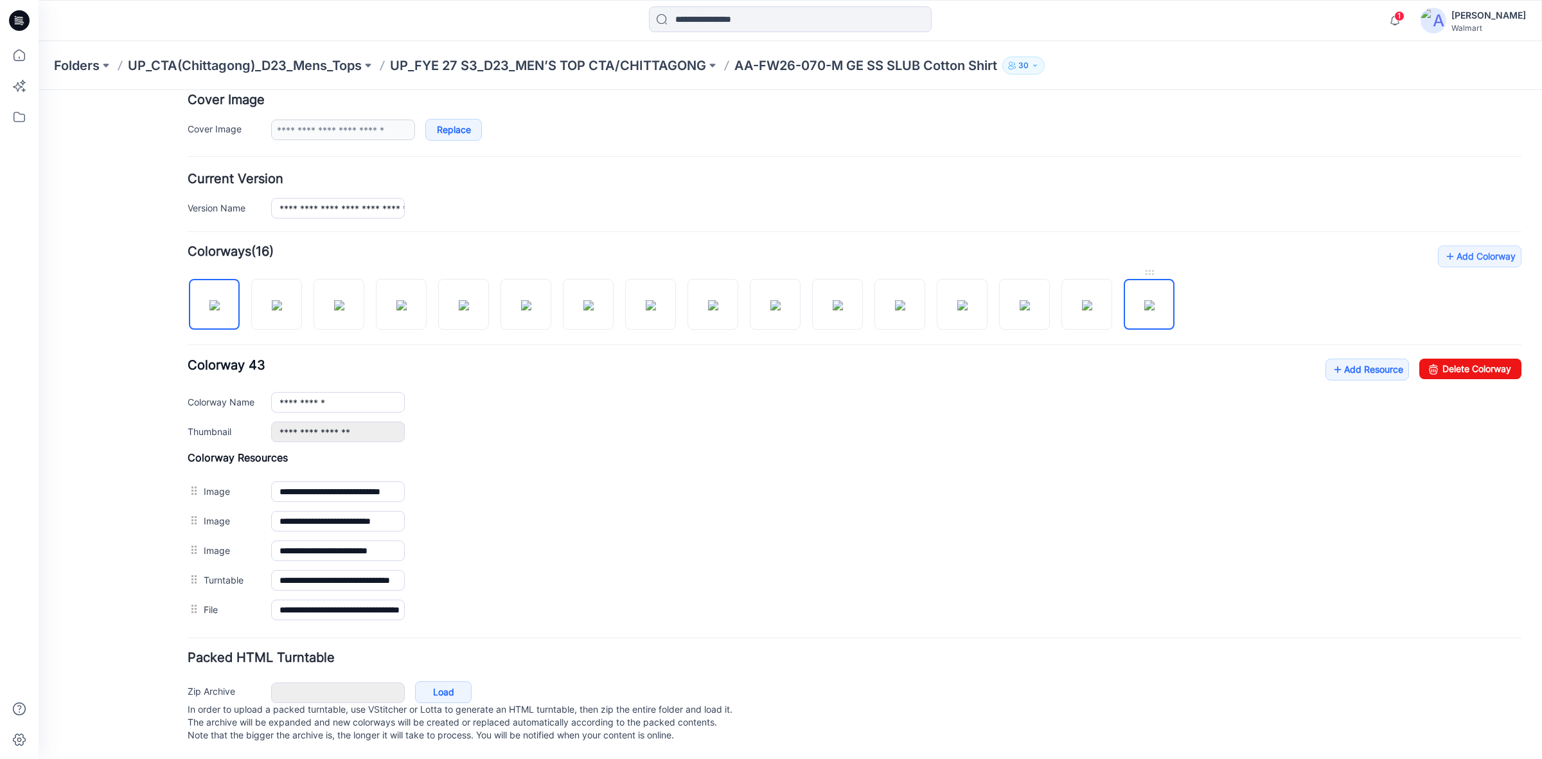
click at [1144, 300] on img at bounding box center [1149, 305] width 10 height 10
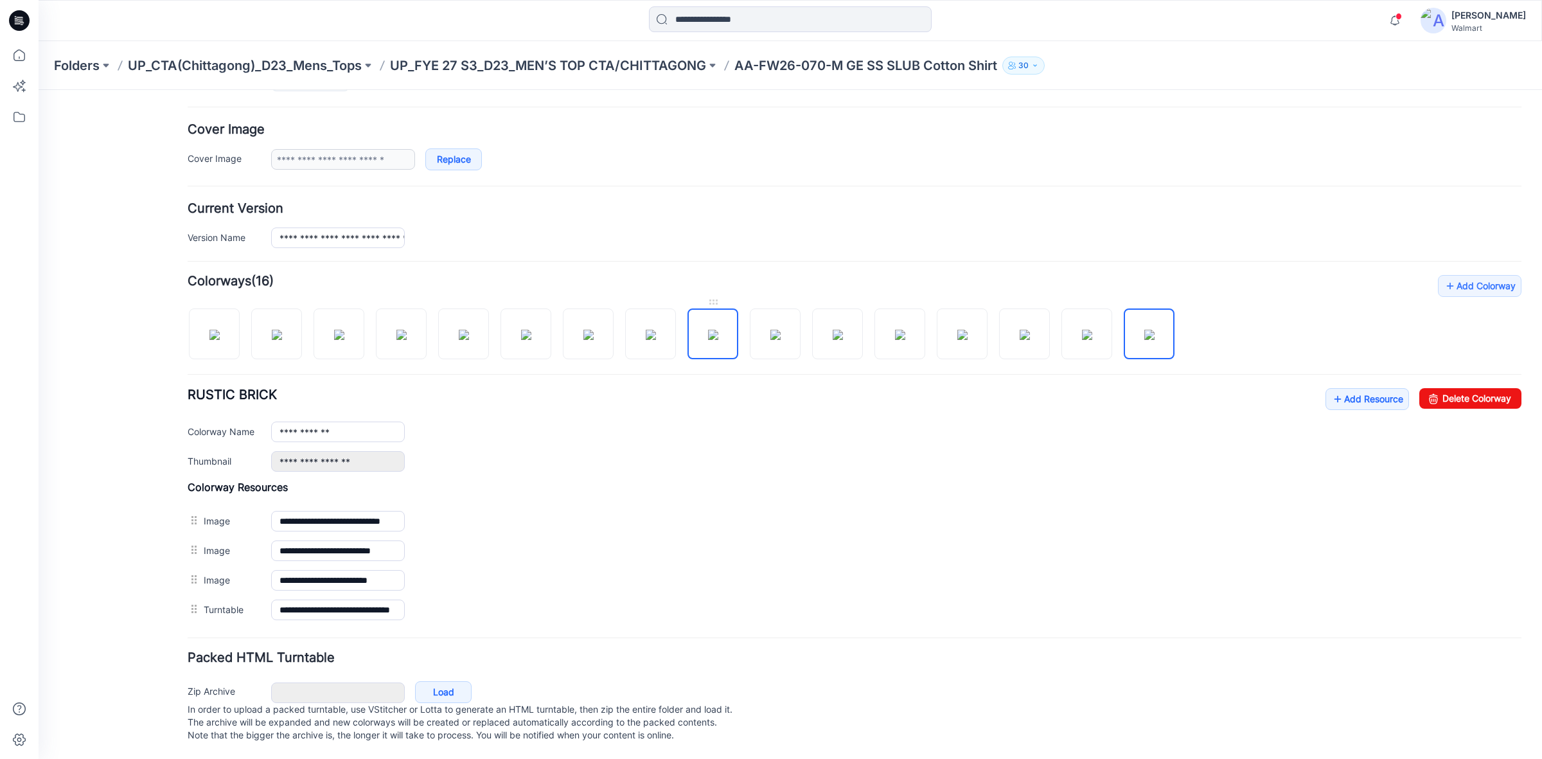
click at [714, 330] on img at bounding box center [713, 335] width 10 height 10
click at [964, 330] on img at bounding box center [962, 335] width 10 height 10
type input "*******"
click at [980, 431] on div "**********" at bounding box center [855, 430] width 1334 height 84
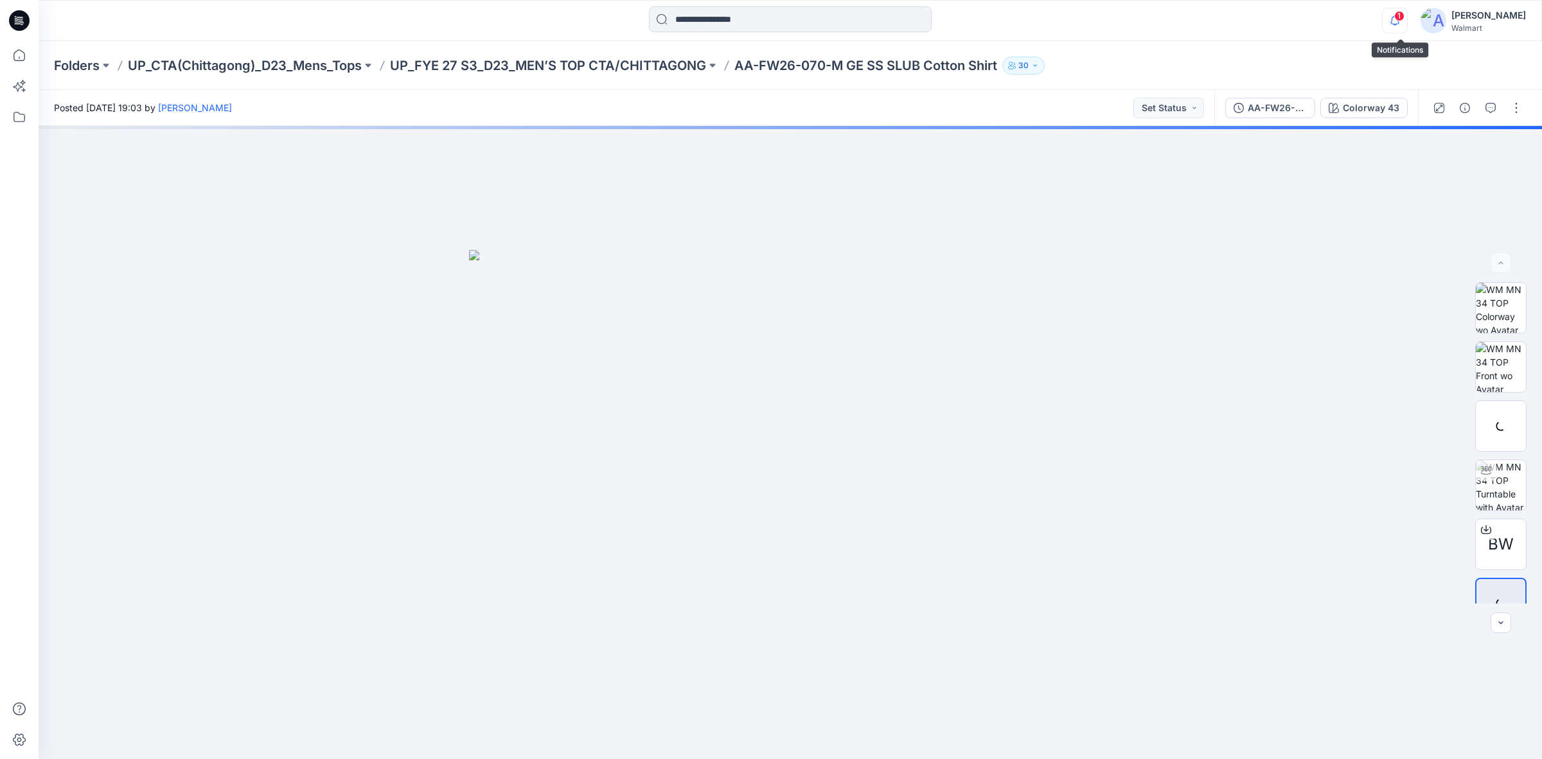
click at [1398, 23] on icon "button" at bounding box center [1394, 21] width 24 height 26
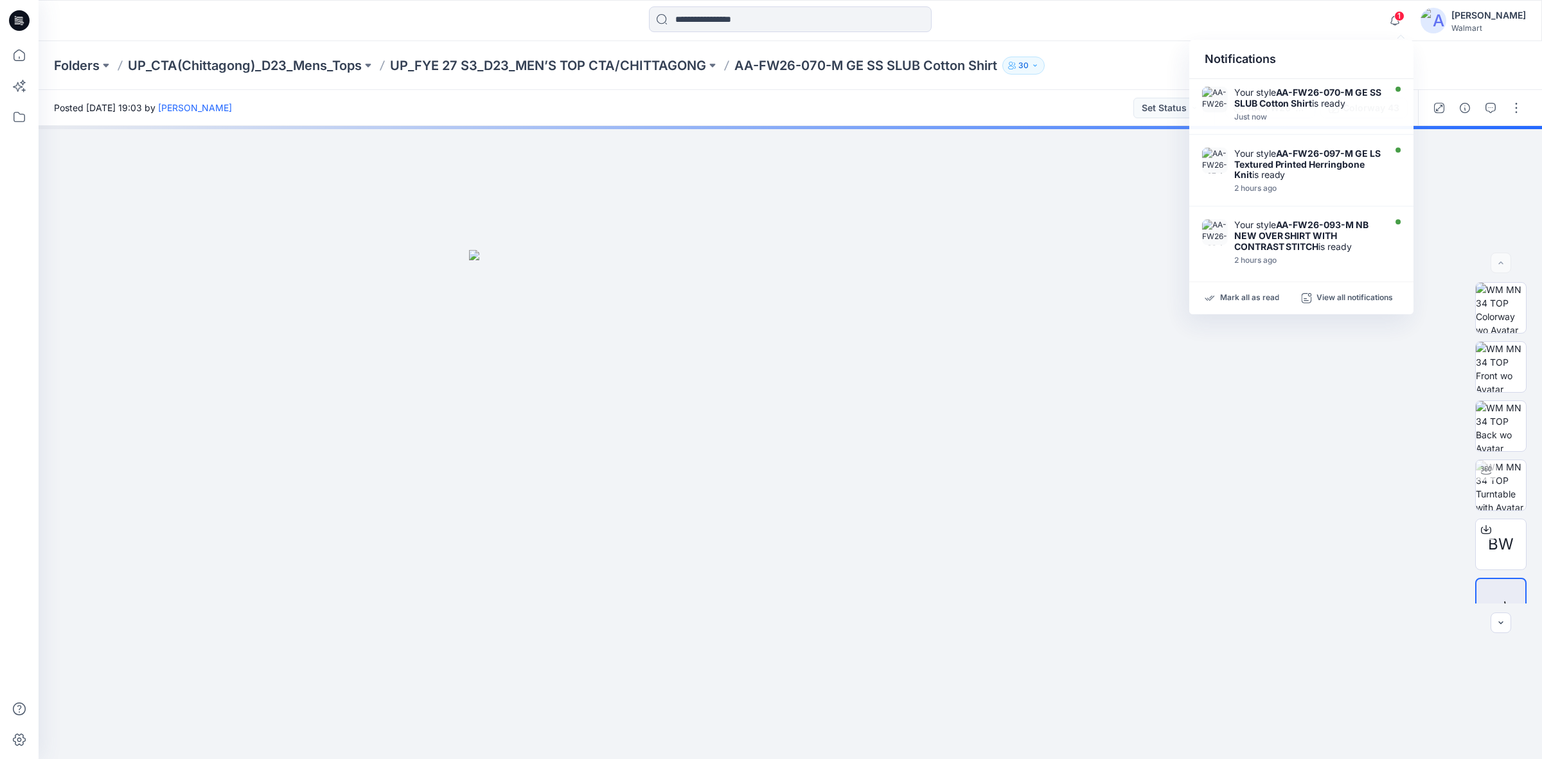
click at [1323, 15] on div "1 Notifications Your style AA-FW26-070-M GE SS SLUB Cotton Shirt is ready Just …" at bounding box center [790, 20] width 1502 height 28
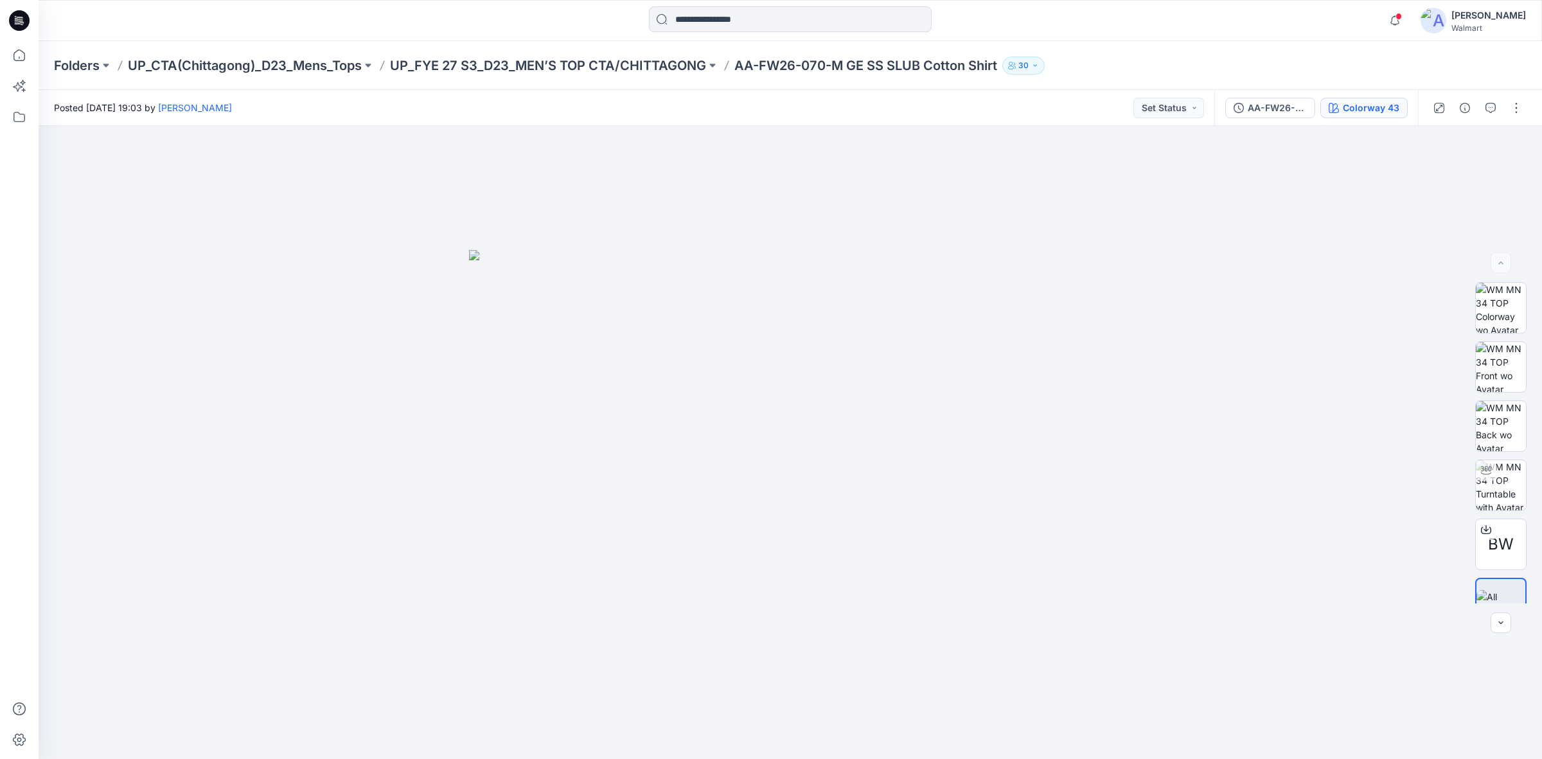
click at [1359, 113] on div "Colorway 43" at bounding box center [1371, 108] width 57 height 14
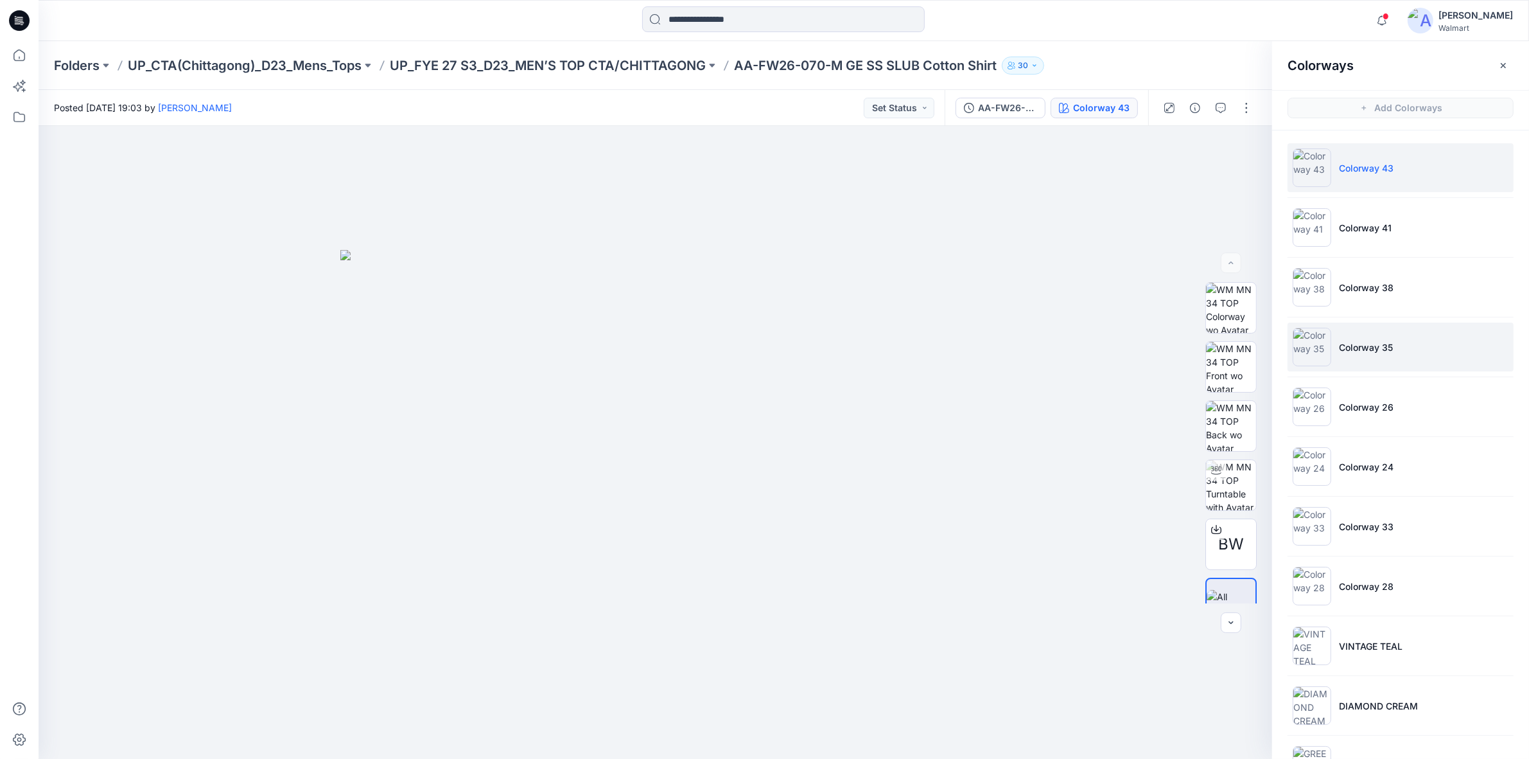
click at [1360, 330] on li "Colorway 35" at bounding box center [1401, 346] width 226 height 49
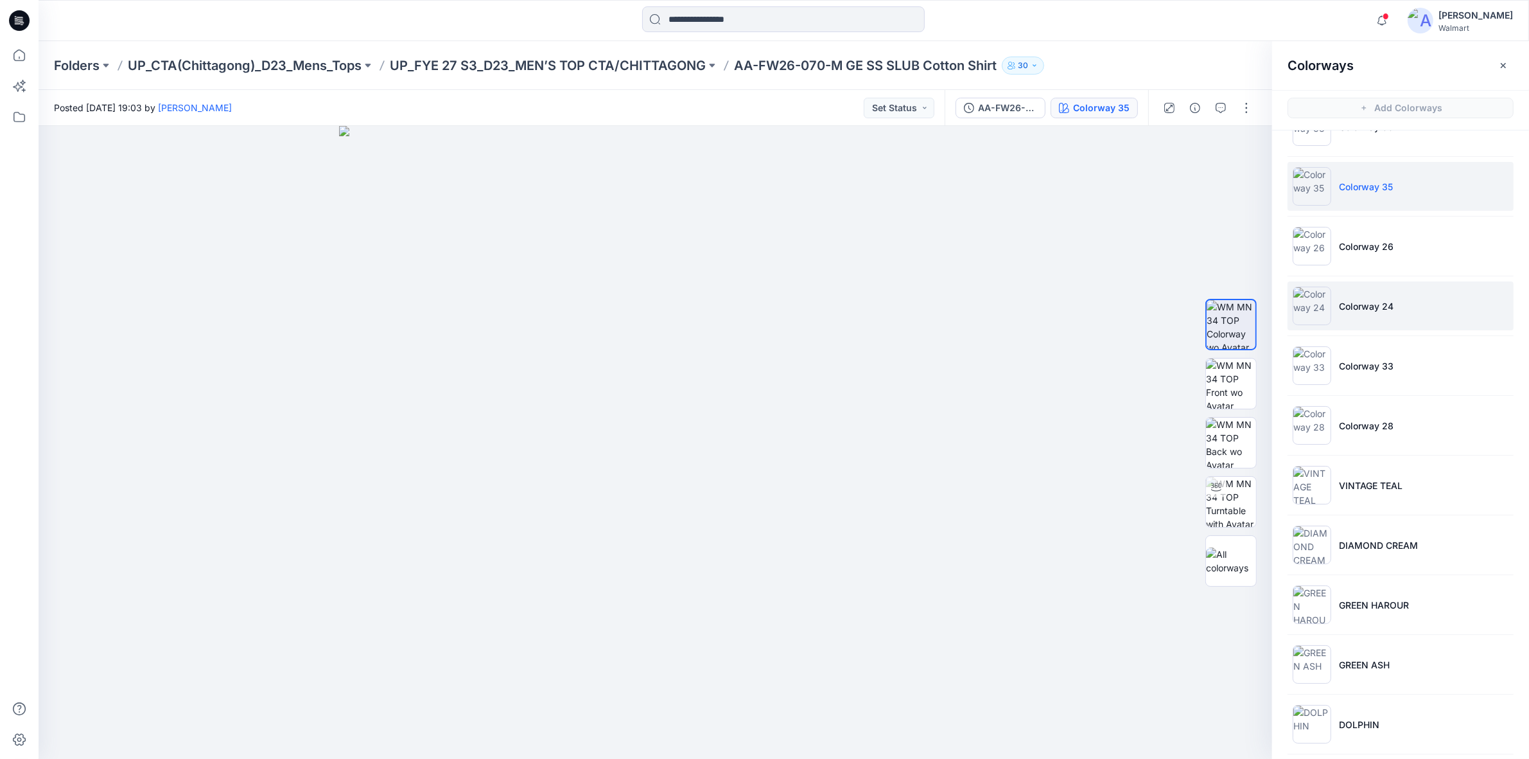
scroll to position [241, 0]
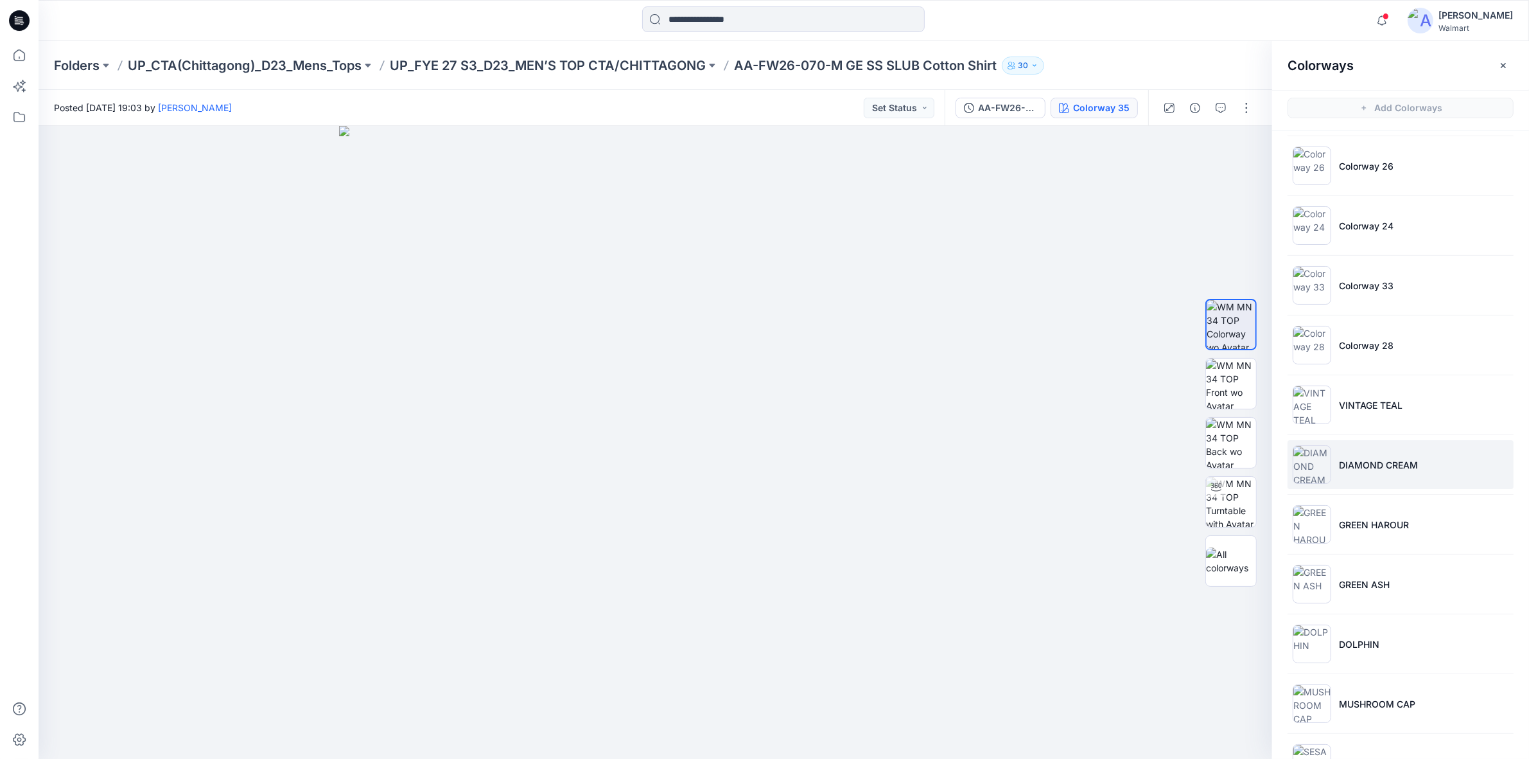
click at [1395, 460] on p "DIAMOND CREAM" at bounding box center [1378, 464] width 79 height 13
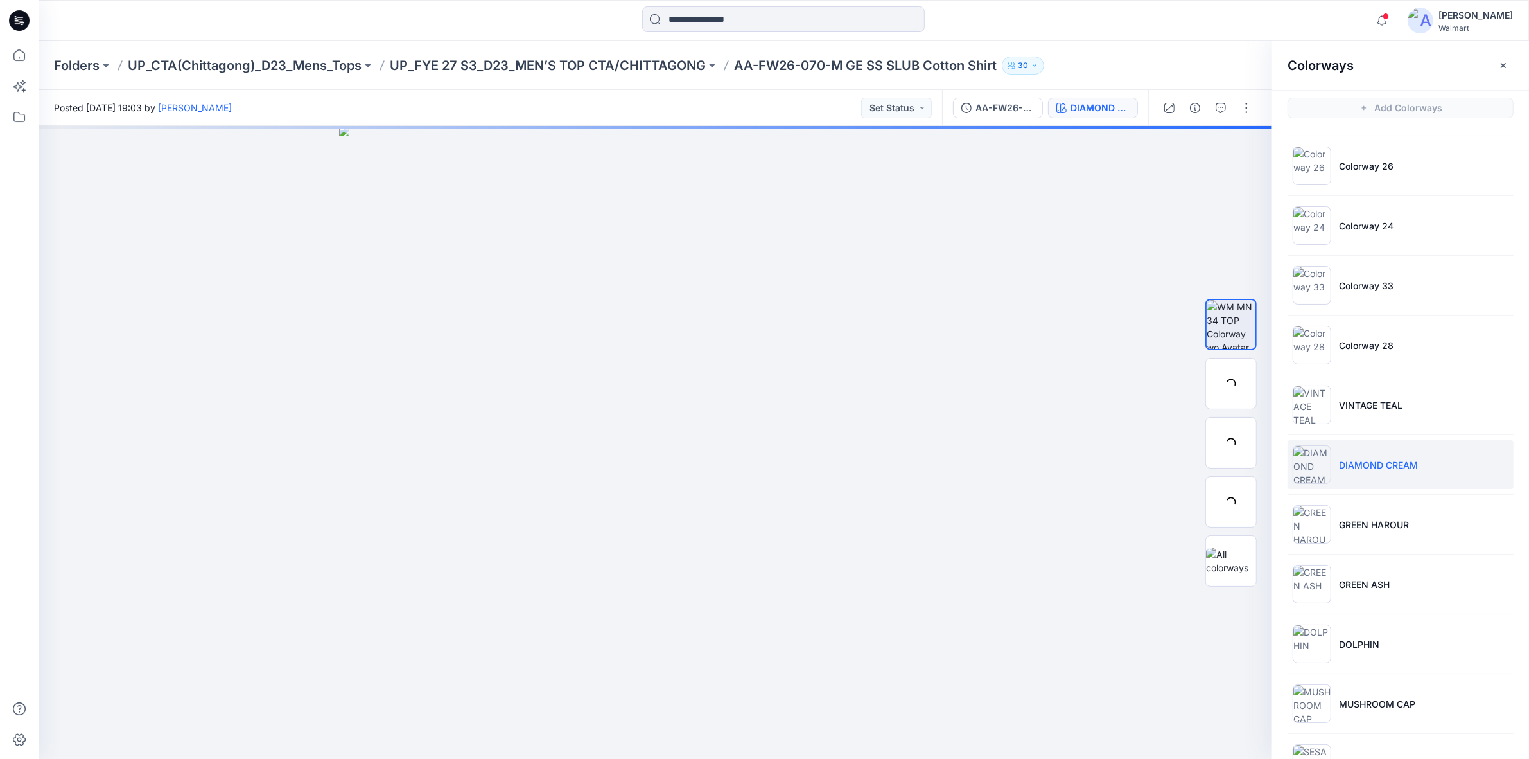
scroll to position [351, 0]
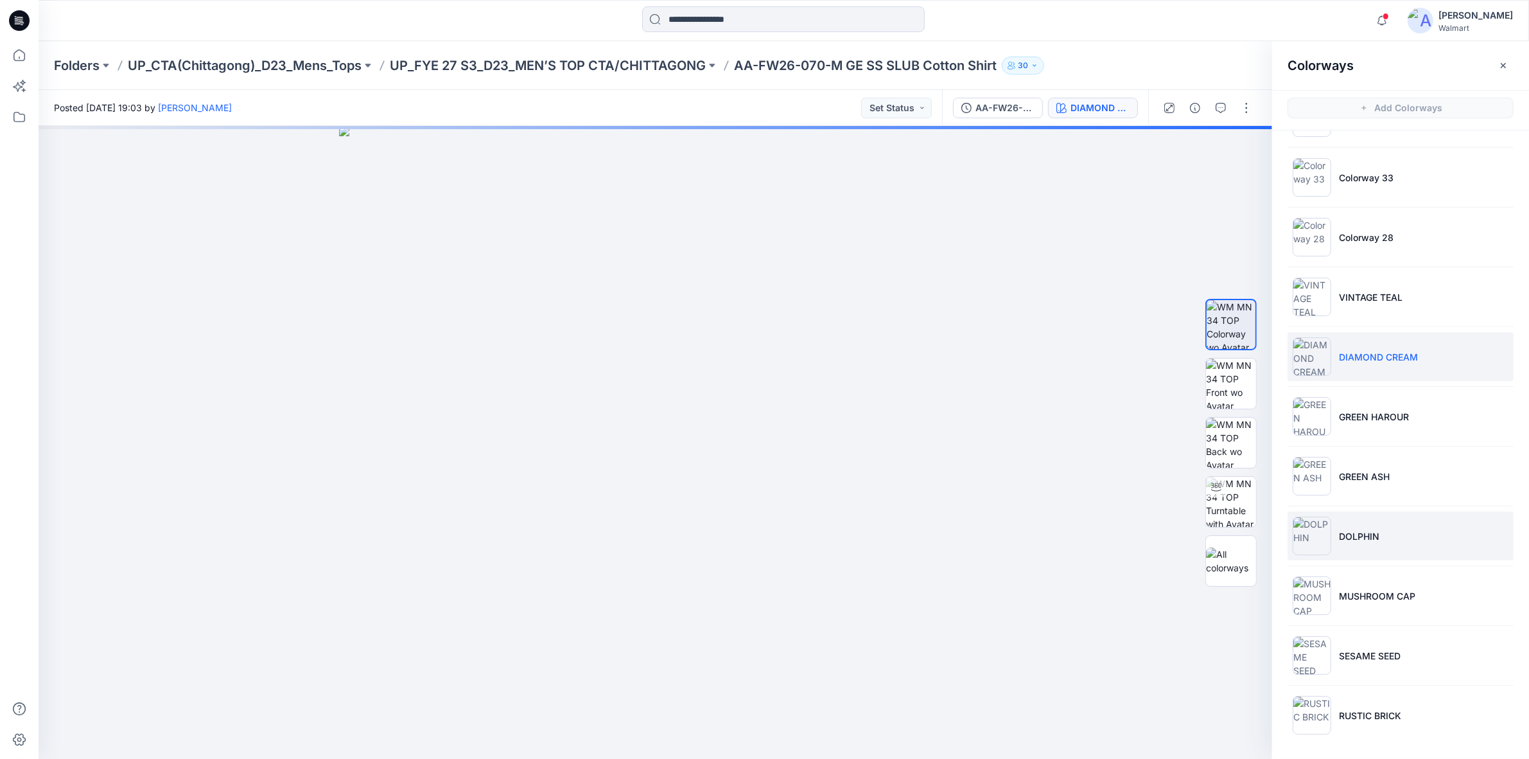
click at [1371, 518] on li "DOLPHIN" at bounding box center [1401, 535] width 226 height 49
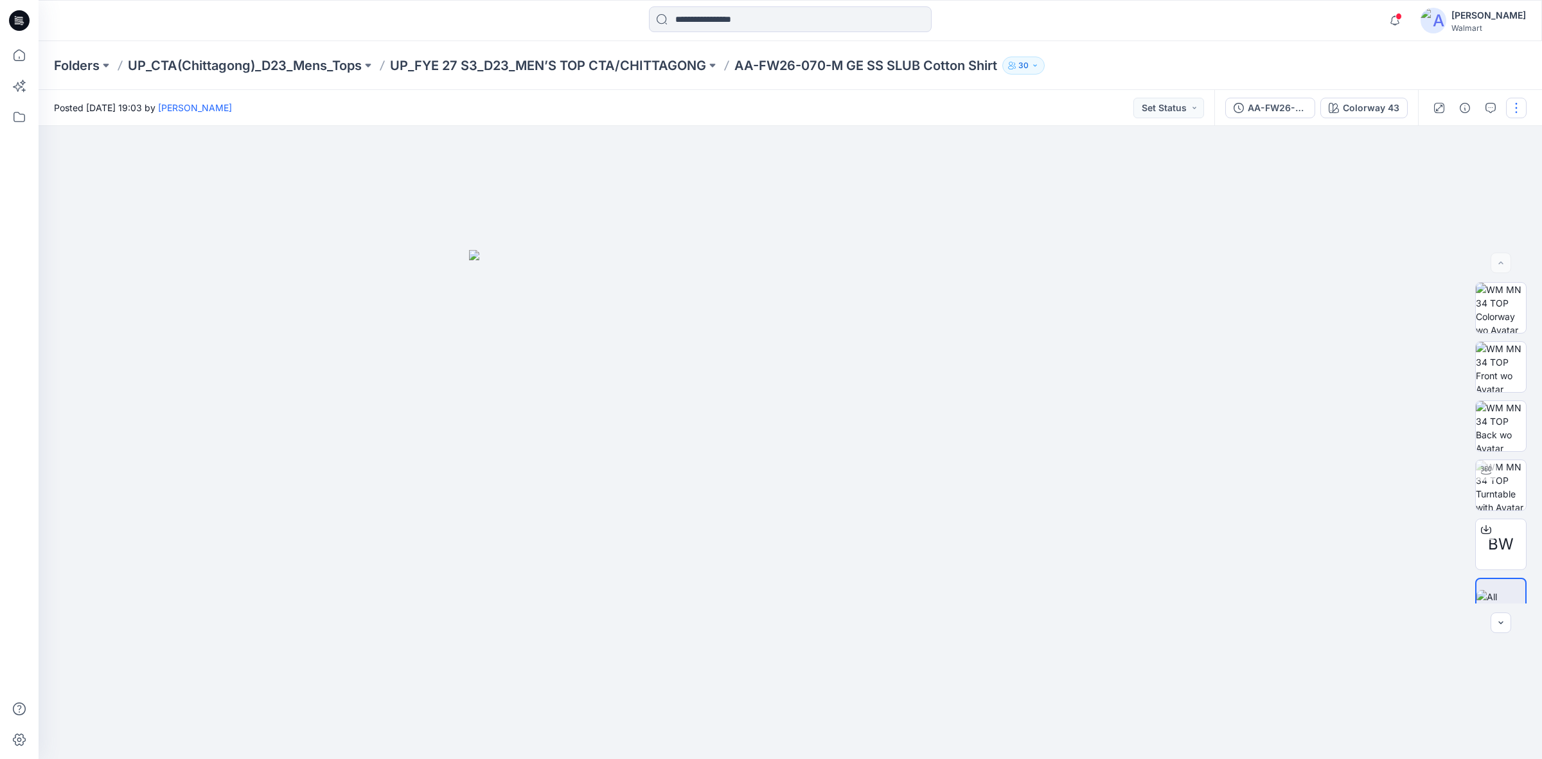
click at [1513, 101] on button "button" at bounding box center [1516, 108] width 21 height 21
click at [1449, 174] on button "Edit" at bounding box center [1462, 173] width 118 height 24
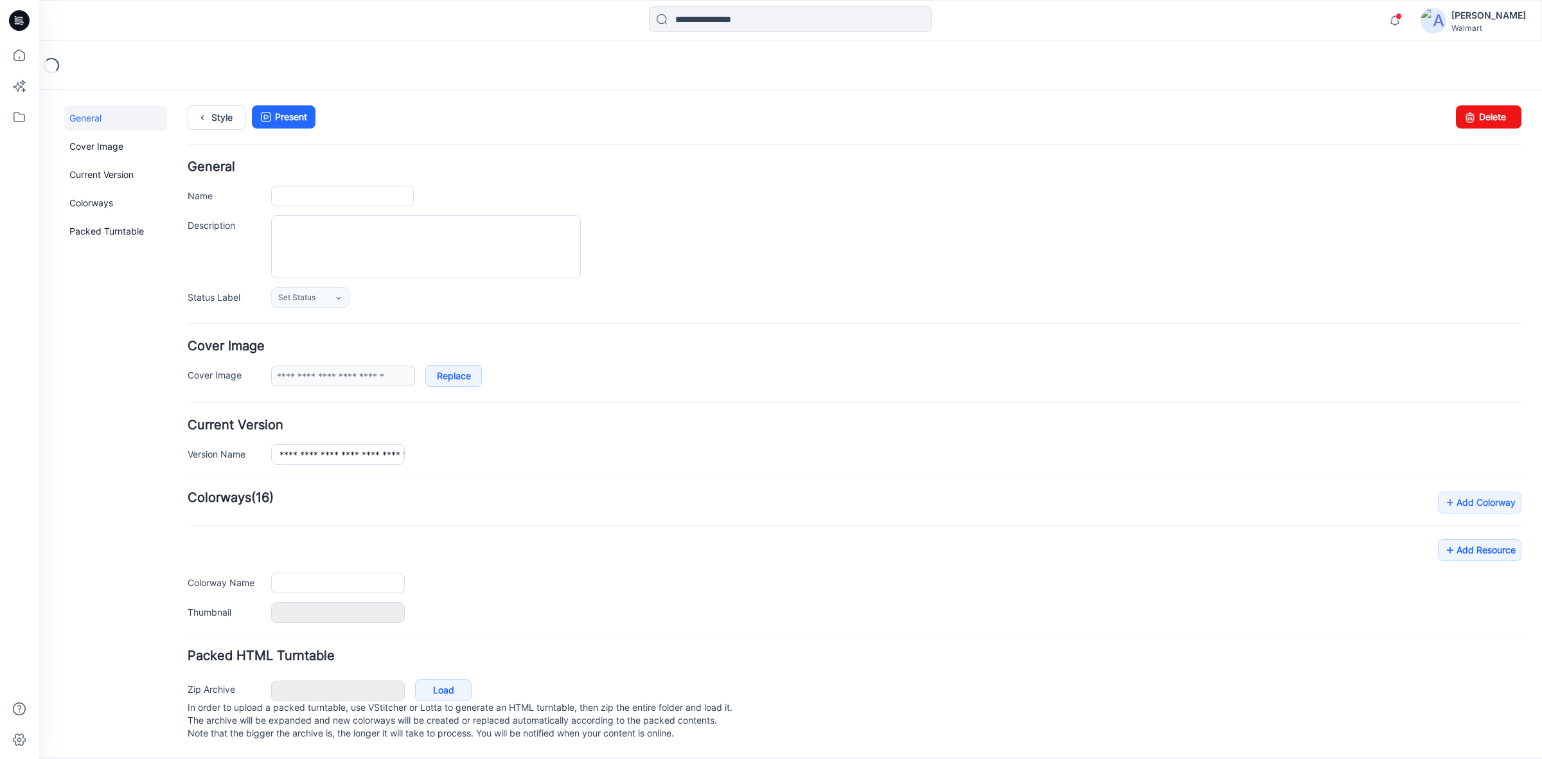
type input "**********"
type textarea "**********"
type input "**********"
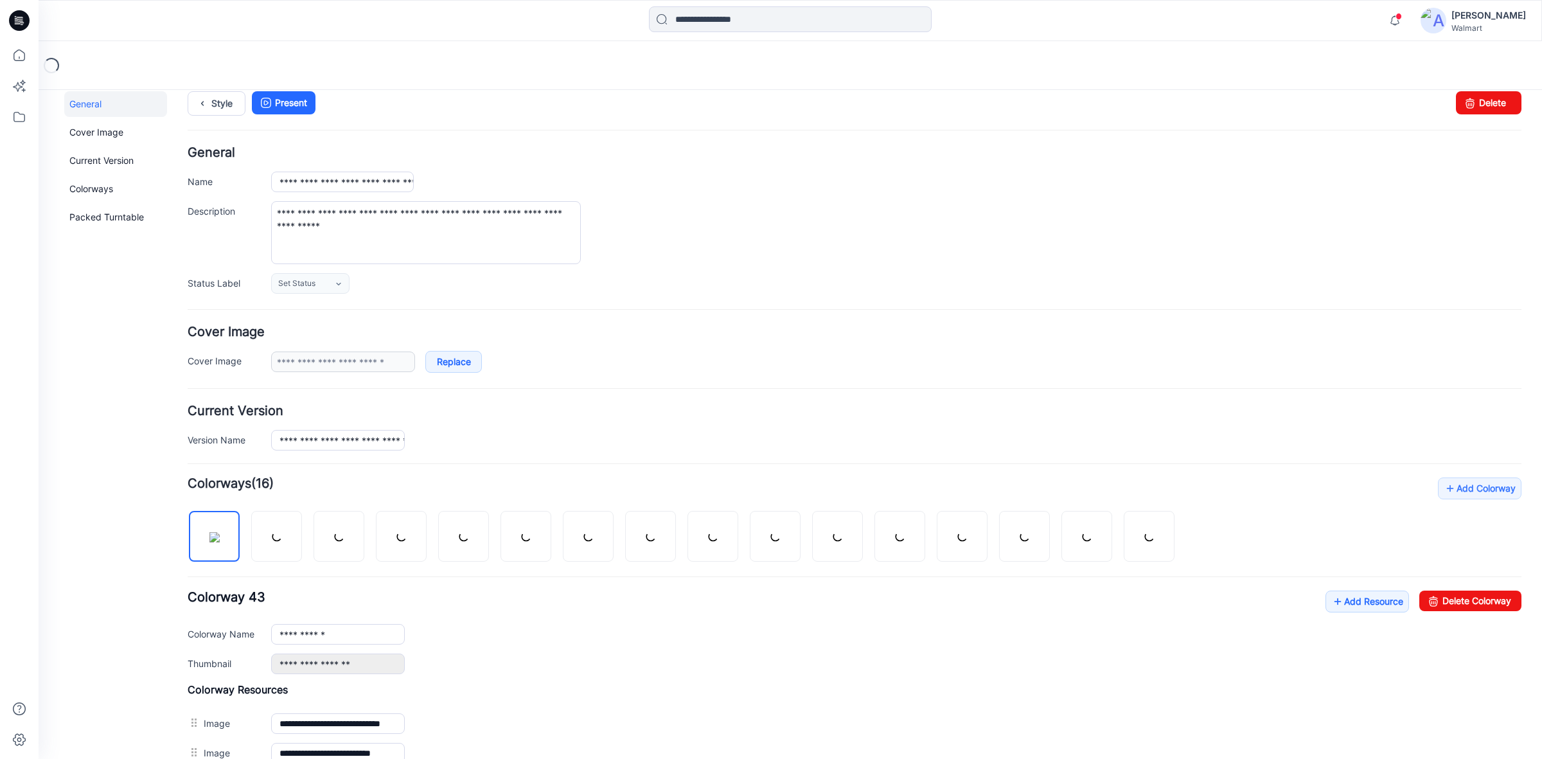
scroll to position [265, 0]
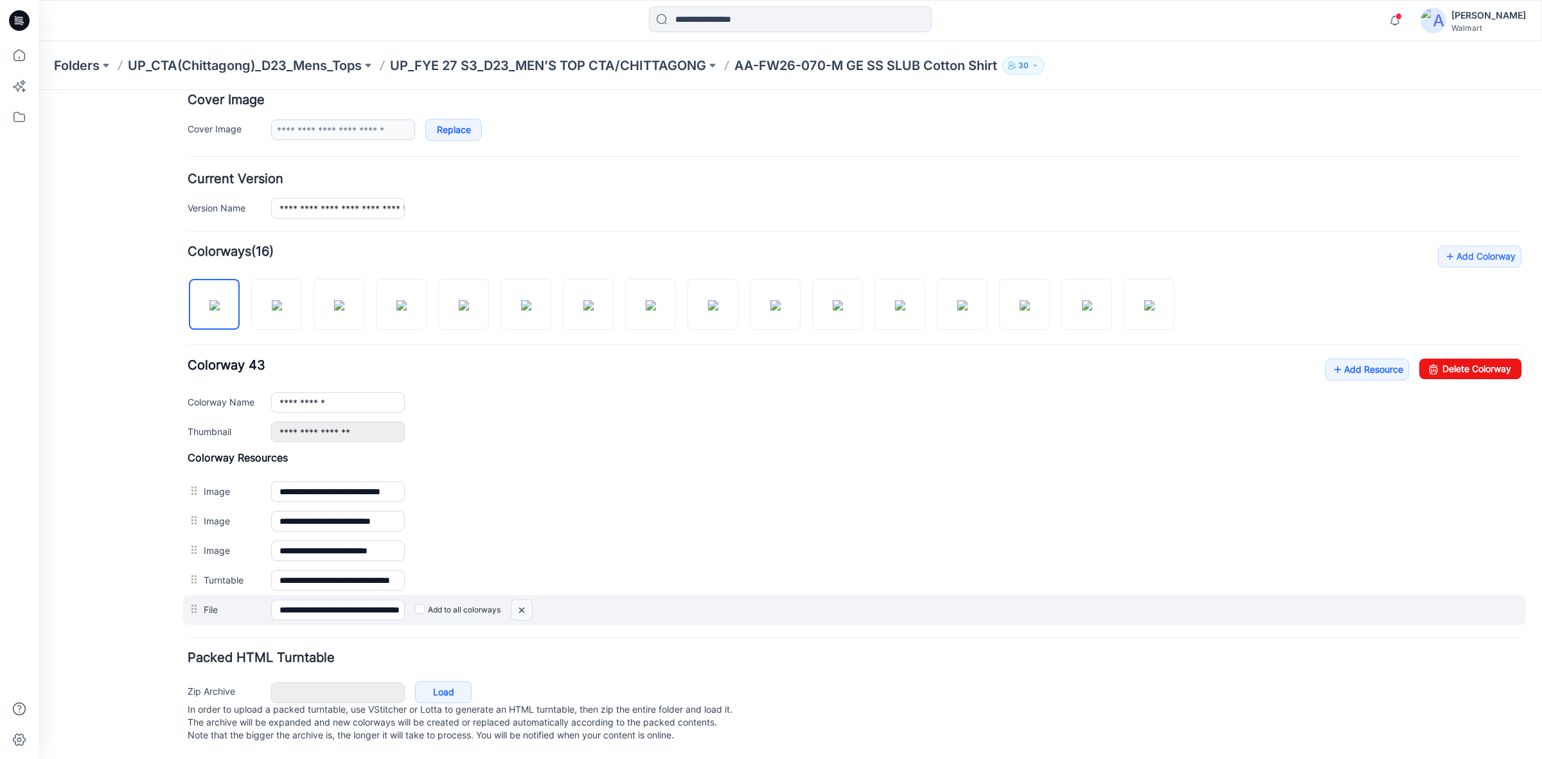
drag, startPoint x: 521, startPoint y: 594, endPoint x: 877, endPoint y: 177, distance: 548.1
click at [521, 599] on img at bounding box center [521, 609] width 21 height 21
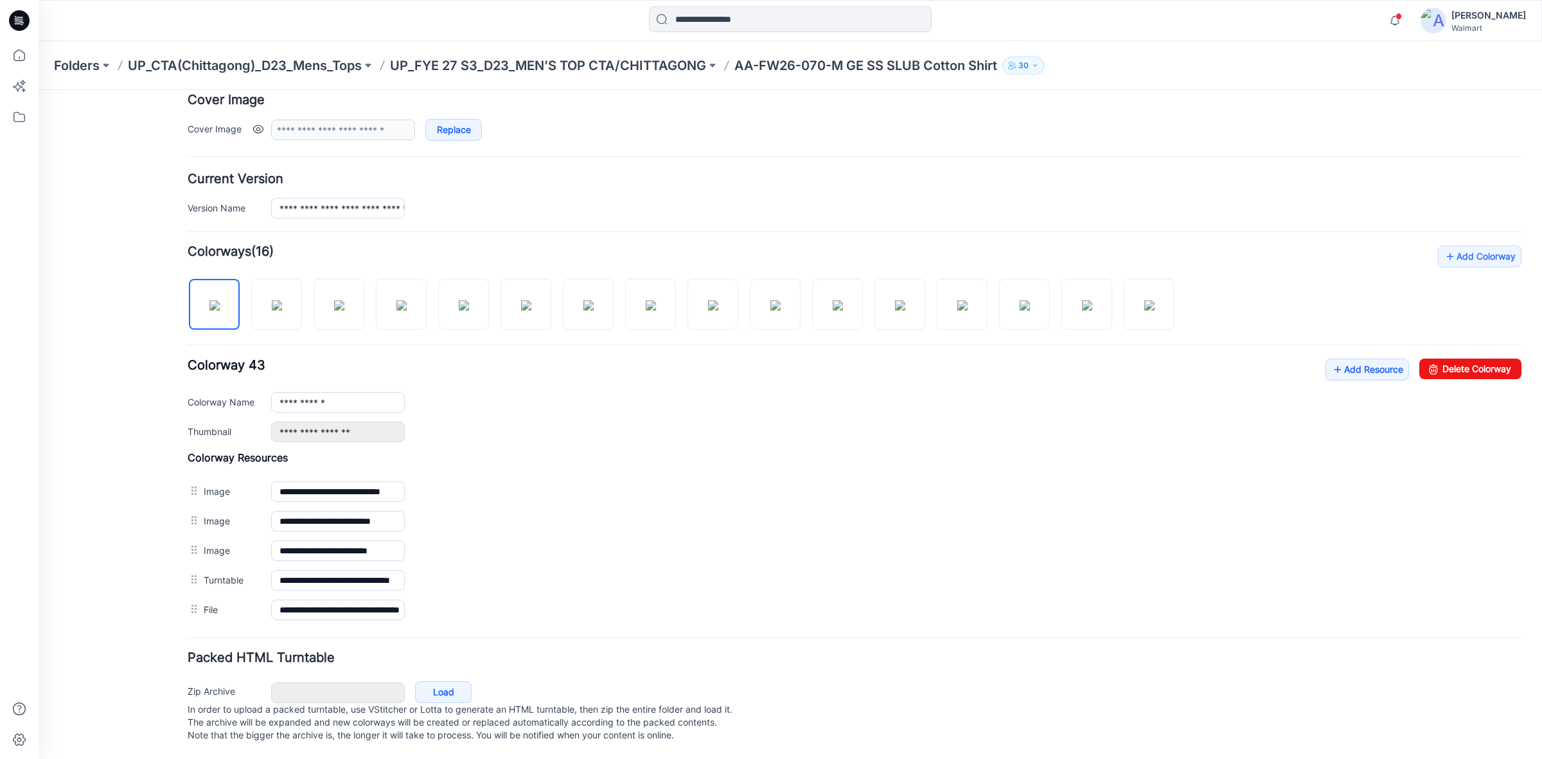
scroll to position [234, 0]
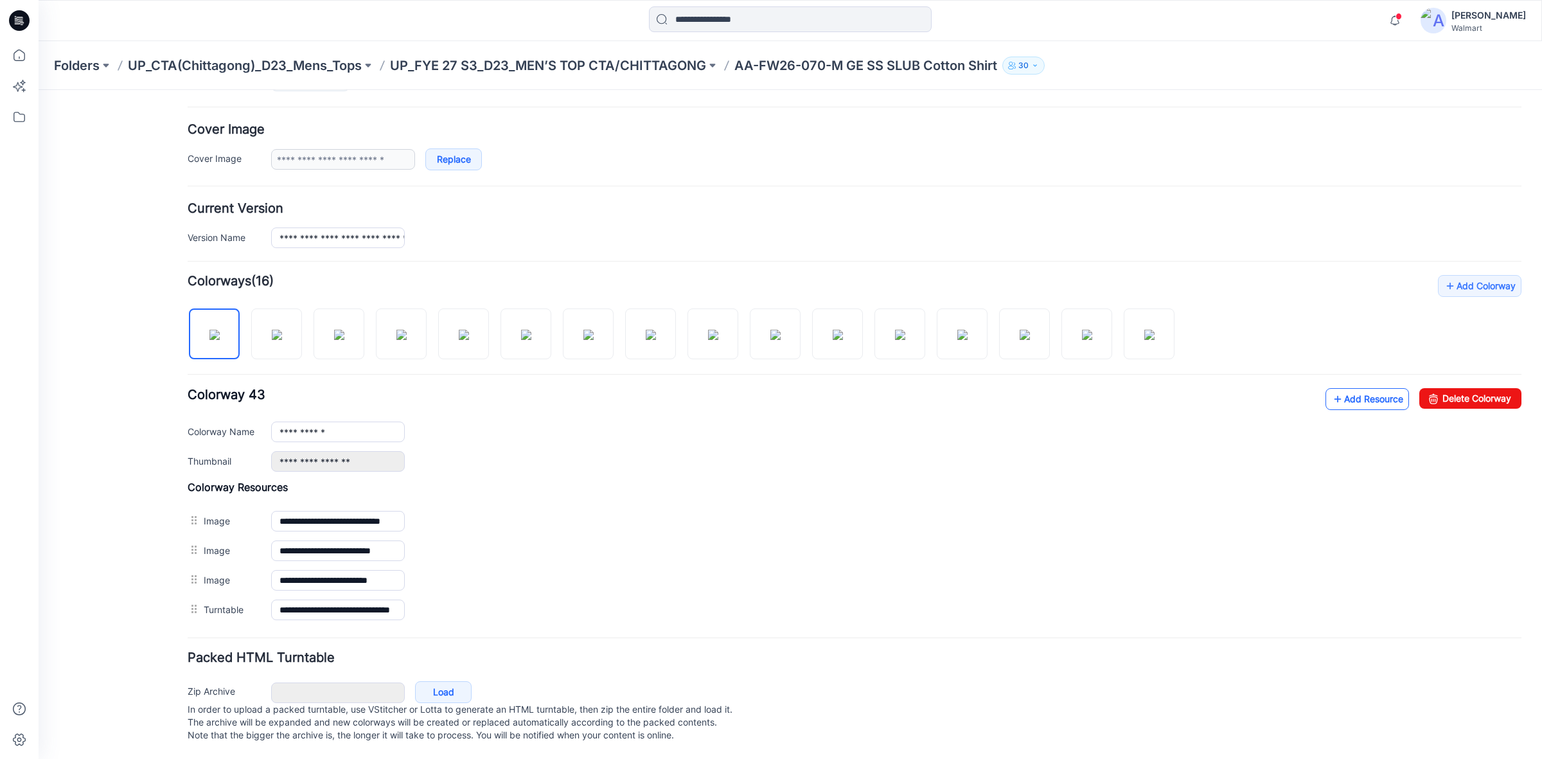
click at [1354, 388] on link "Add Resource" at bounding box center [1367, 399] width 84 height 22
click at [1341, 388] on link "Add Resource" at bounding box center [1367, 399] width 84 height 22
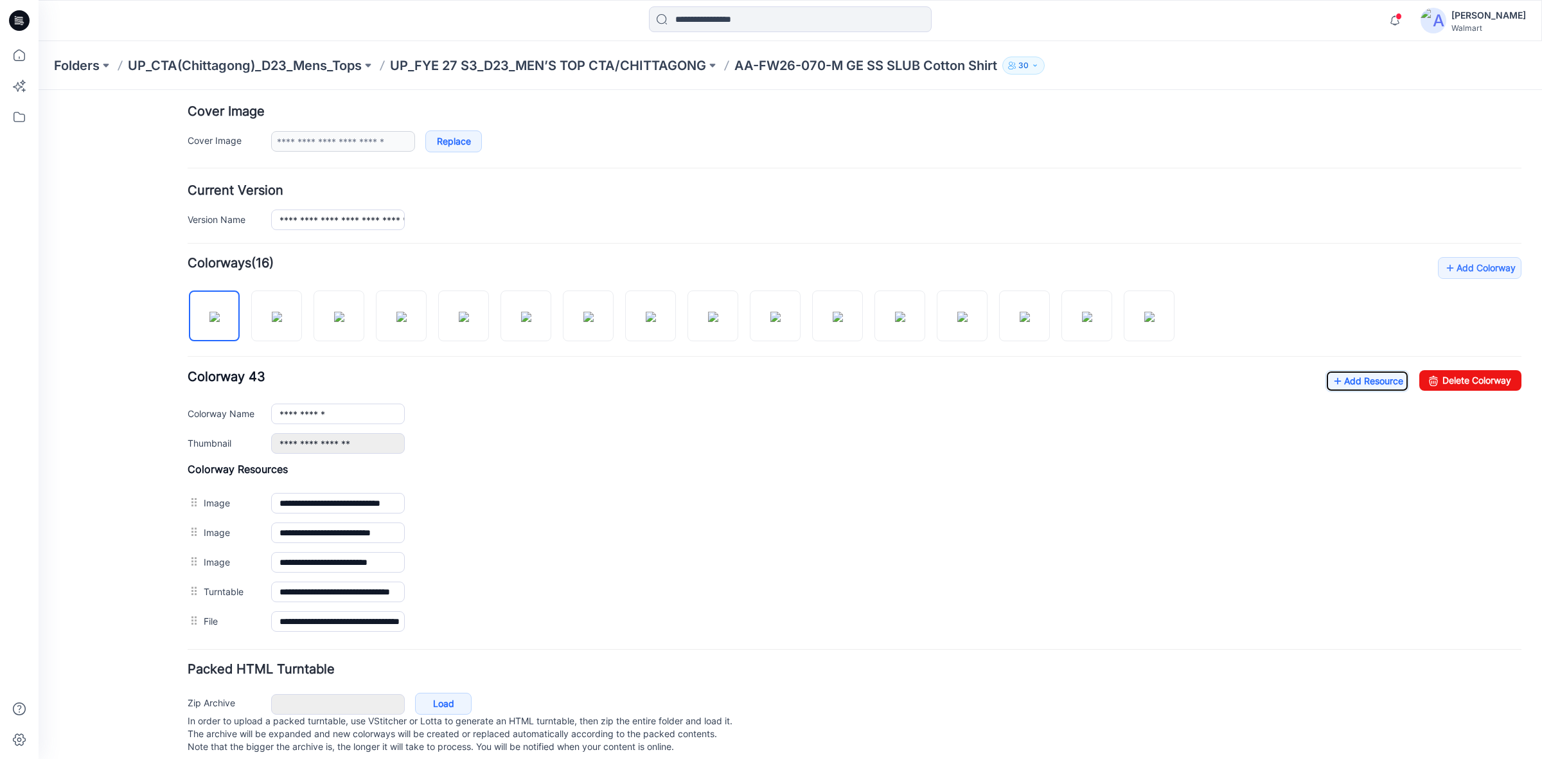
scroll to position [0, 0]
